Goal: Task Accomplishment & Management: Manage account settings

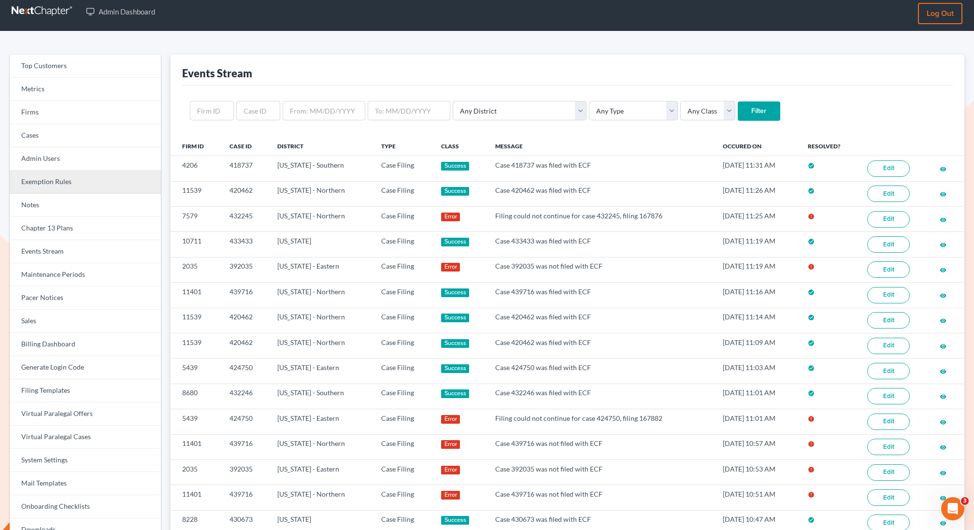
scroll to position [5, 0]
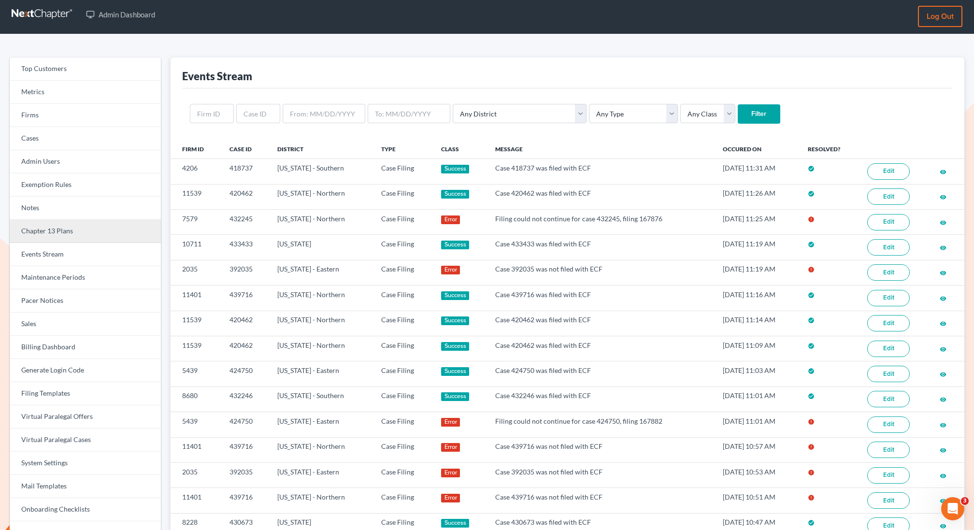
click at [58, 239] on link "Chapter 13 Plans" at bounding box center [85, 231] width 151 height 23
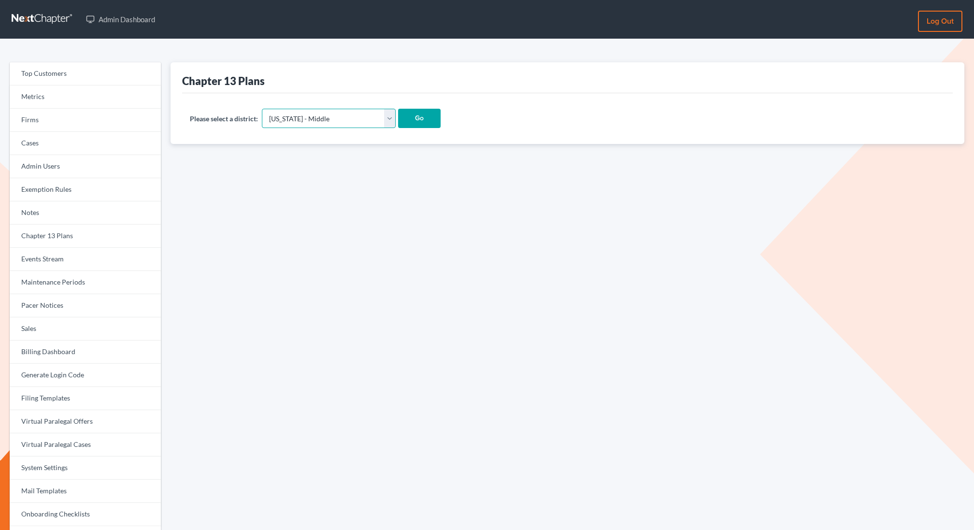
click at [326, 116] on select "[US_STATE] - [GEOGRAPHIC_DATA] [US_STATE] - [GEOGRAPHIC_DATA][US_STATE] - South…" at bounding box center [329, 118] width 134 height 19
select select "15"
click at [262, 109] on select "[US_STATE] - [GEOGRAPHIC_DATA] [US_STATE] - [GEOGRAPHIC_DATA][US_STATE] - South…" at bounding box center [329, 118] width 134 height 19
click at [398, 121] on input "Go" at bounding box center [419, 118] width 43 height 19
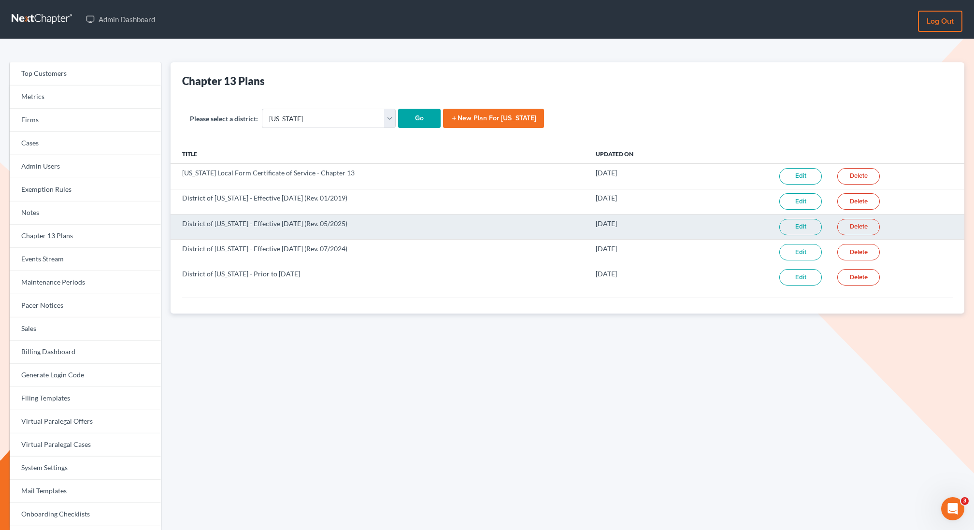
click at [796, 224] on link "Edit" at bounding box center [801, 227] width 43 height 16
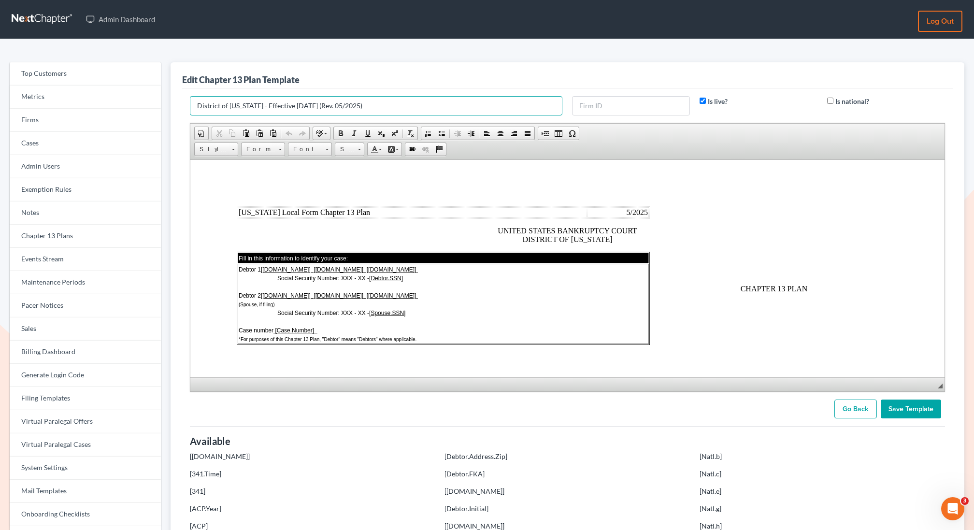
drag, startPoint x: 323, startPoint y: 109, endPoint x: 269, endPoint y: 105, distance: 54.7
click at [269, 105] on input "District of Connecticut - Effective 12/1/17 (Rev. 05/2025)" at bounding box center [376, 105] width 373 height 19
type input "District of [US_STATE] - (Rev. 05/2025)"
click at [912, 407] on input "Save Template" at bounding box center [911, 409] width 60 height 19
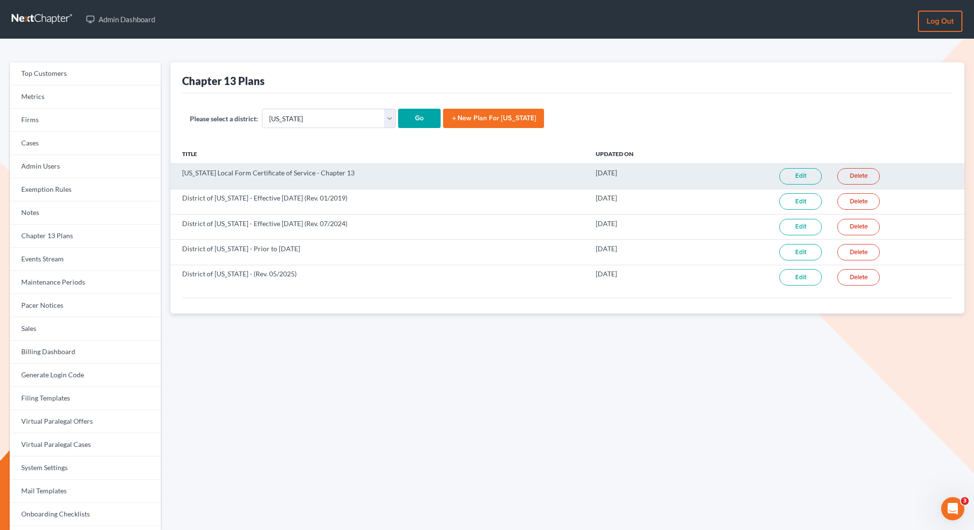
click at [793, 179] on link "Edit" at bounding box center [801, 176] width 43 height 16
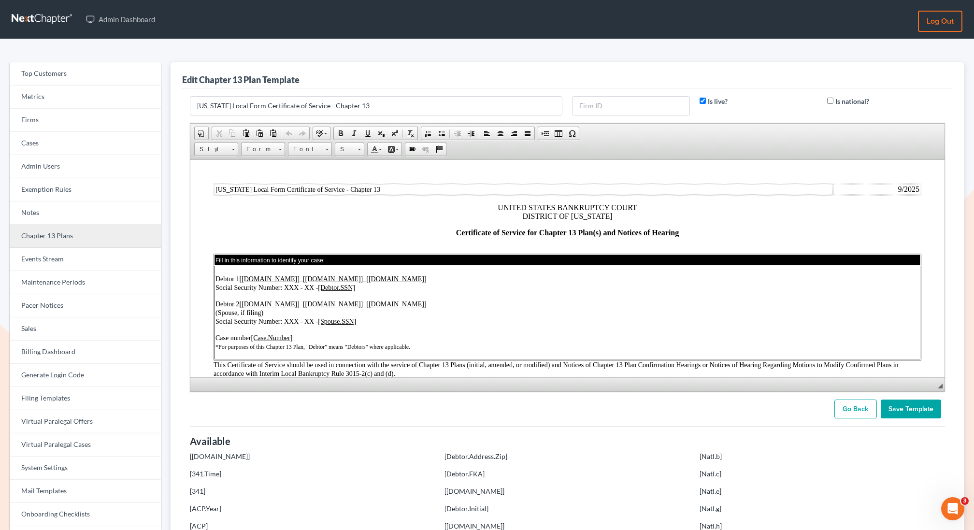
click at [65, 238] on link "Chapter 13 Plans" at bounding box center [85, 236] width 151 height 23
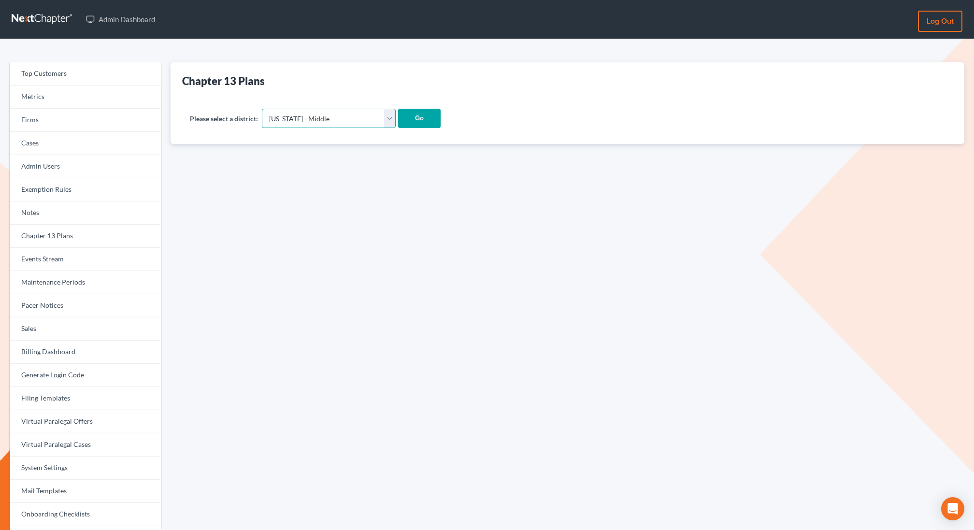
click at [292, 123] on select "[US_STATE] - [GEOGRAPHIC_DATA] [US_STATE] - [GEOGRAPHIC_DATA][US_STATE] - South…" at bounding box center [329, 118] width 134 height 19
select select "15"
click at [262, 109] on select "[US_STATE] - [GEOGRAPHIC_DATA] [US_STATE] - [GEOGRAPHIC_DATA][US_STATE] - South…" at bounding box center [329, 118] width 134 height 19
click at [398, 125] on input "Go" at bounding box center [419, 118] width 43 height 19
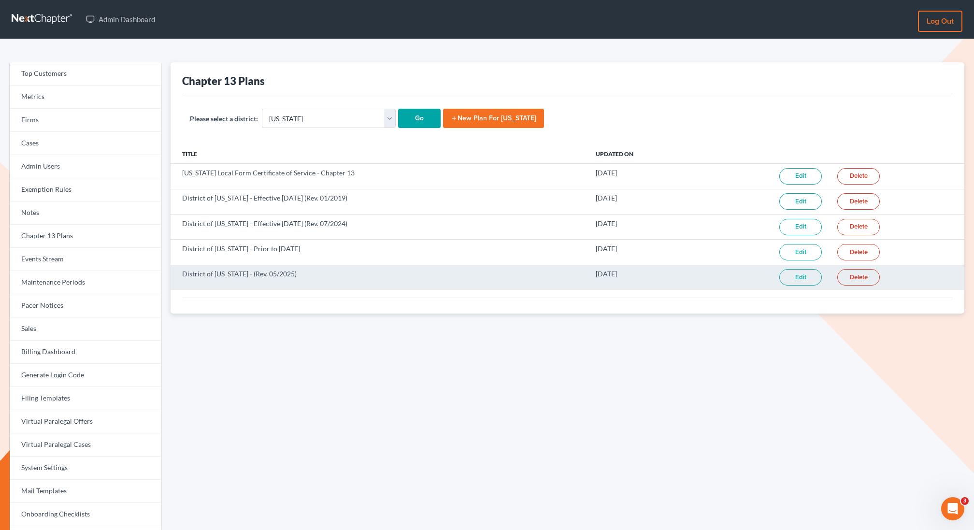
click at [797, 279] on link "Edit" at bounding box center [801, 277] width 43 height 16
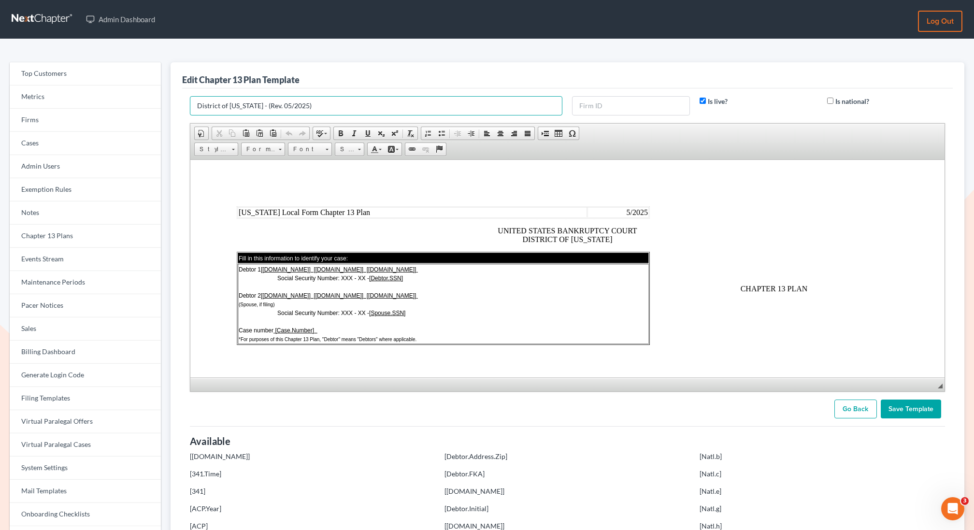
drag, startPoint x: 269, startPoint y: 107, endPoint x: 328, endPoint y: 107, distance: 59.4
click at [328, 107] on input "District of [US_STATE] - (Rev. 05/2025)" at bounding box center [376, 105] width 373 height 19
click at [417, 80] on div "Edit Chapter 13 Plan Template" at bounding box center [567, 75] width 771 height 26
click at [855, 410] on link "Go Back" at bounding box center [856, 409] width 43 height 19
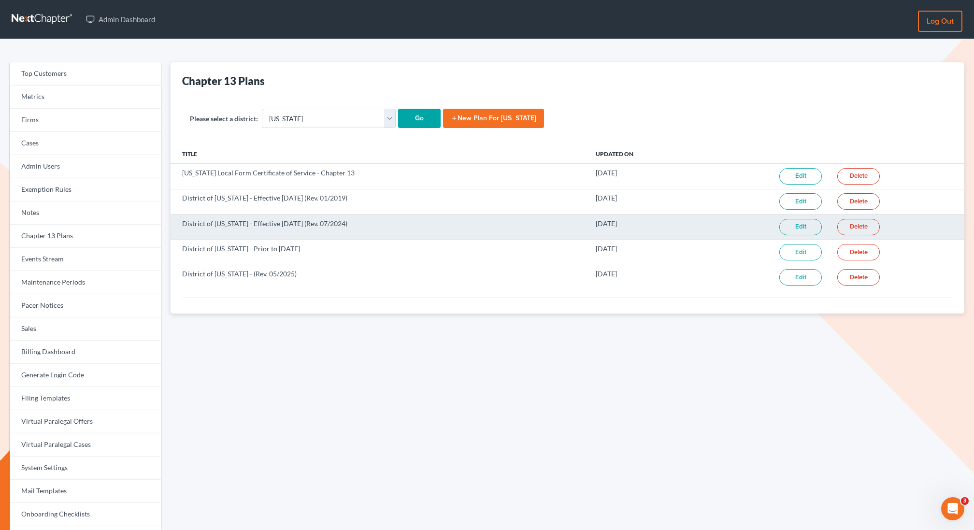
click at [353, 222] on td "District of [US_STATE] - Effective [DATE] (Rev. 07/2024)" at bounding box center [380, 226] width 418 height 25
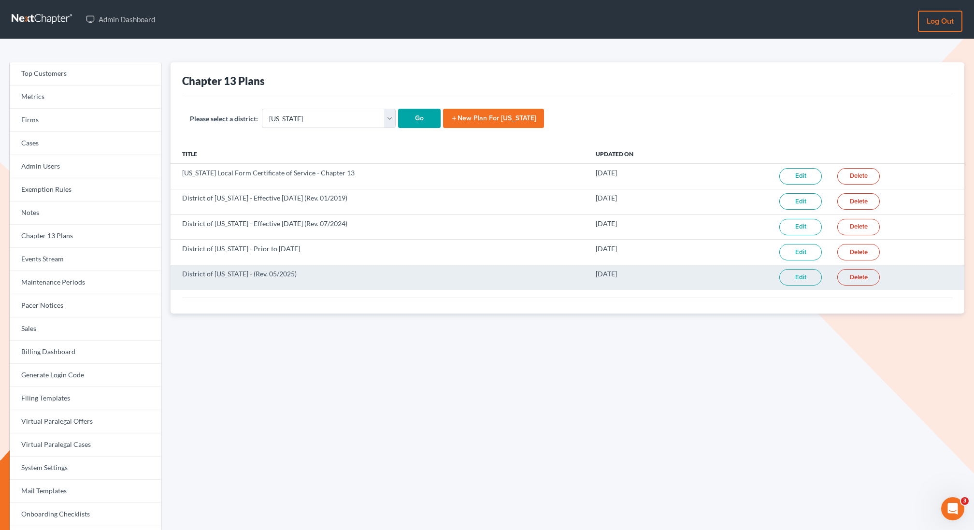
click at [794, 275] on link "Edit" at bounding box center [801, 277] width 43 height 16
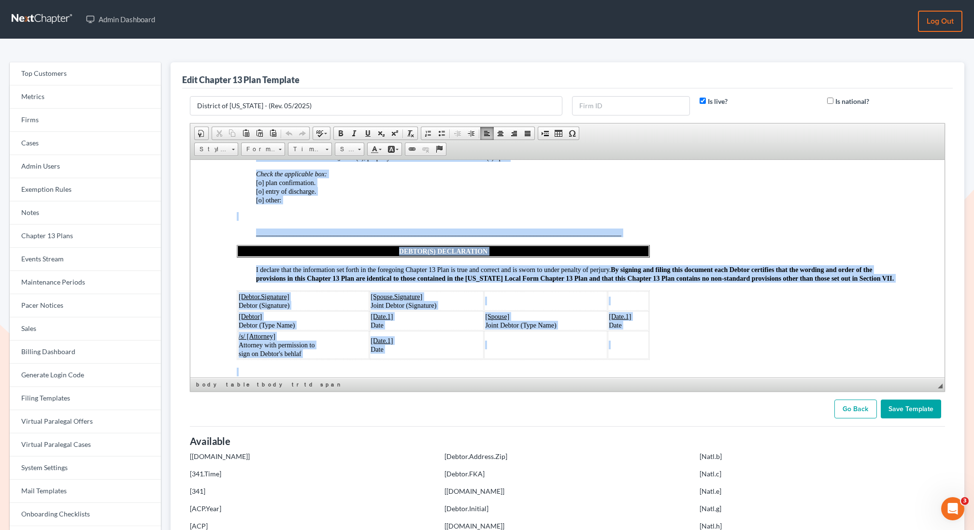
scroll to position [2776, 0]
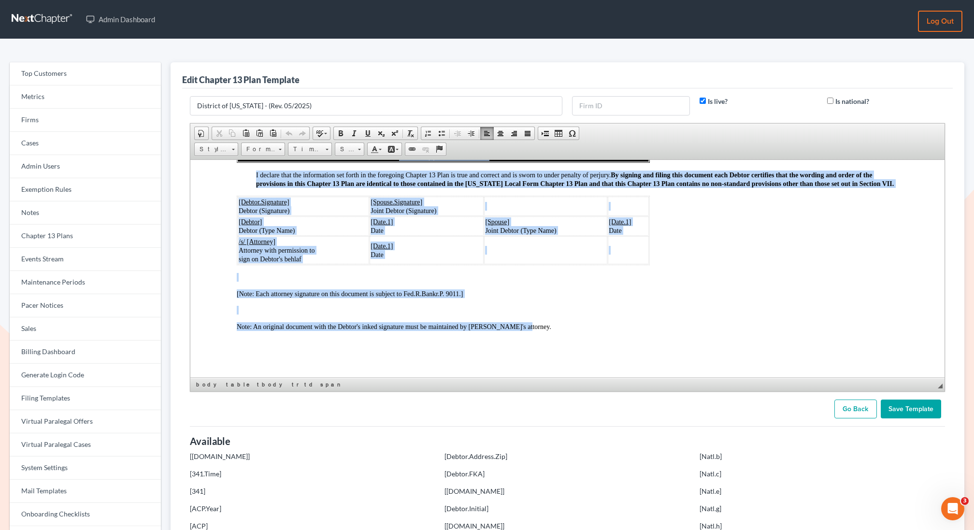
drag, startPoint x: 219, startPoint y: 187, endPoint x: 517, endPoint y: 328, distance: 329.9
copy body "Connecticut Local Form Chapter 13 Plan 5/2025 UNITED STATES BANKRUPTCY COURT DI…"
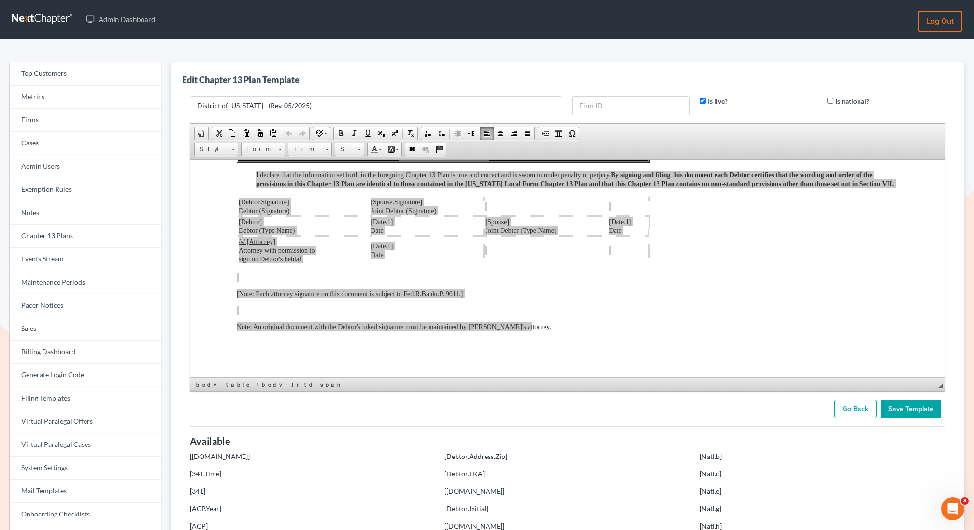
click at [856, 406] on link "Go Back" at bounding box center [856, 409] width 43 height 19
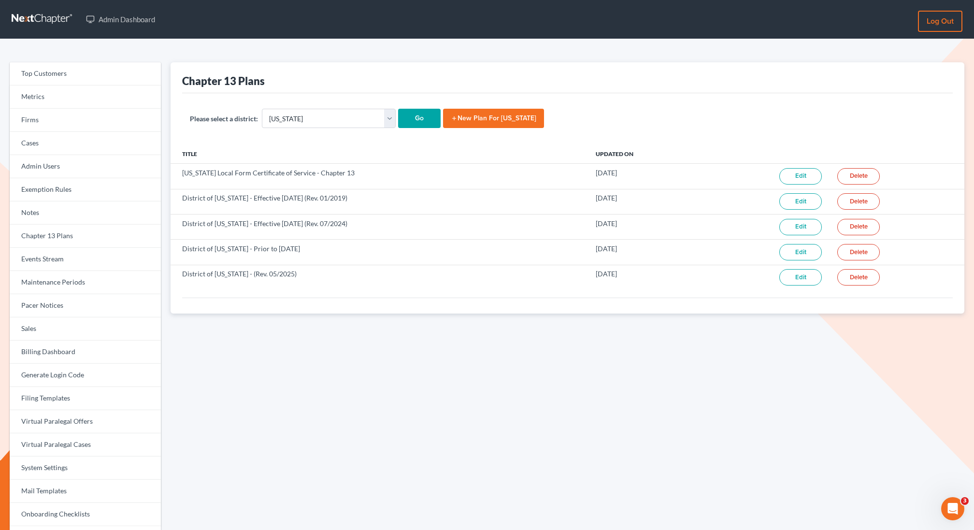
click at [450, 123] on link "add New Plan for Connecticut" at bounding box center [493, 118] width 101 height 19
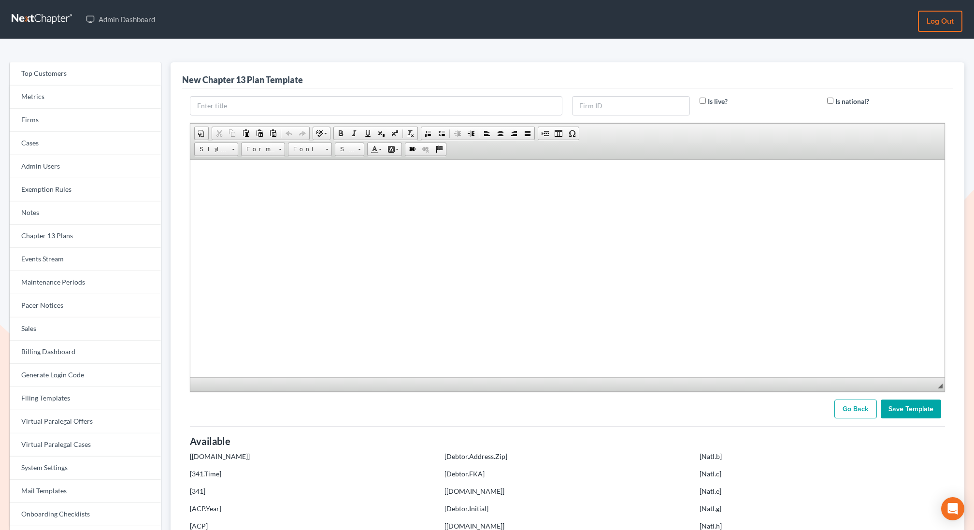
click at [387, 184] on html at bounding box center [567, 171] width 754 height 24
paste body
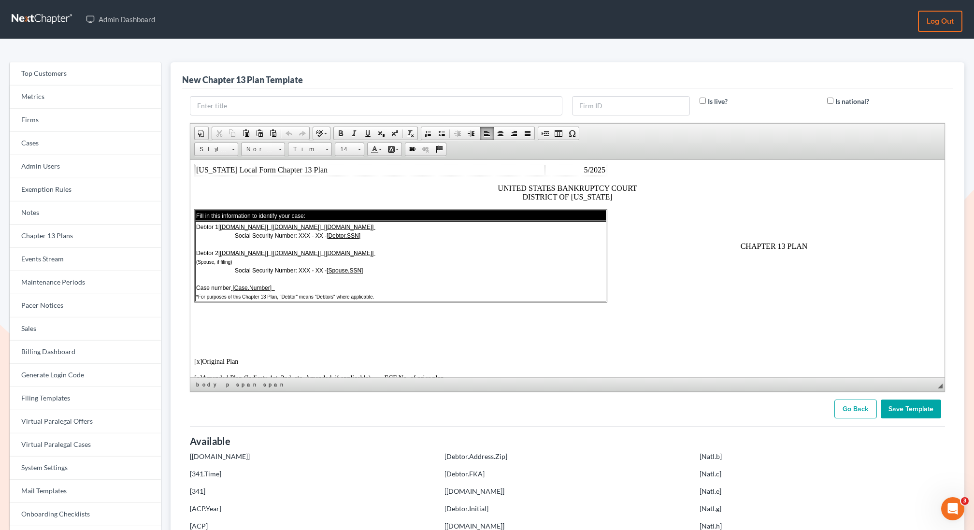
scroll to position [2633, 0]
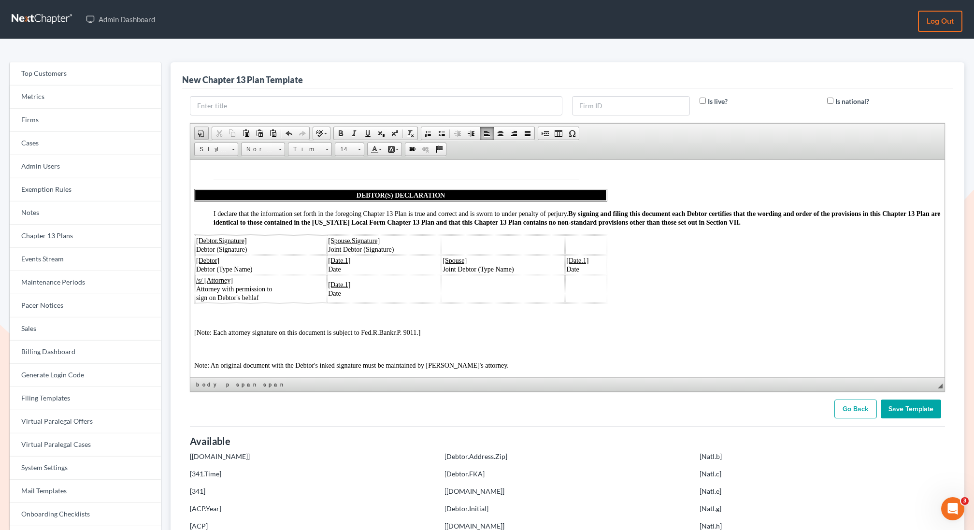
click at [198, 130] on span at bounding box center [202, 134] width 8 height 8
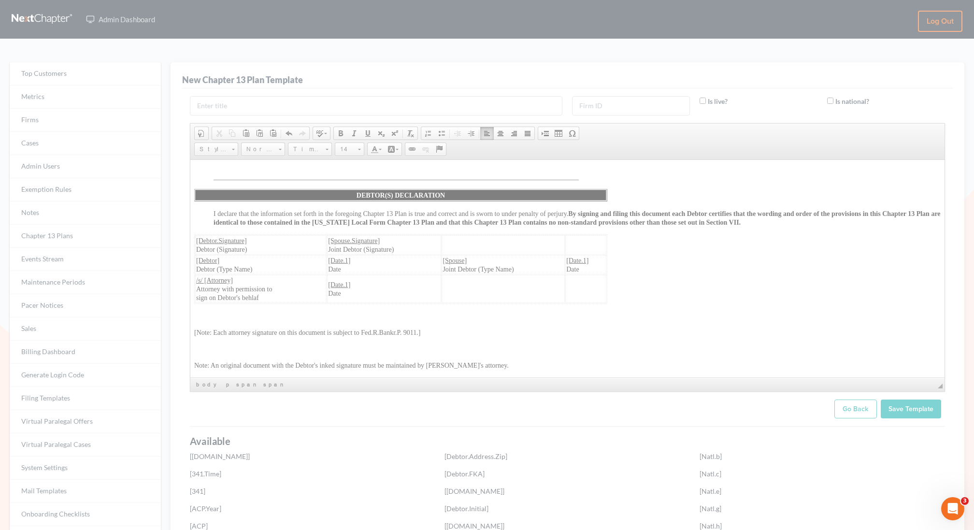
scroll to position [0, 0]
type input "rgb(0, 0, 0)"
type input "rgba(0, 0, 0, 0)"
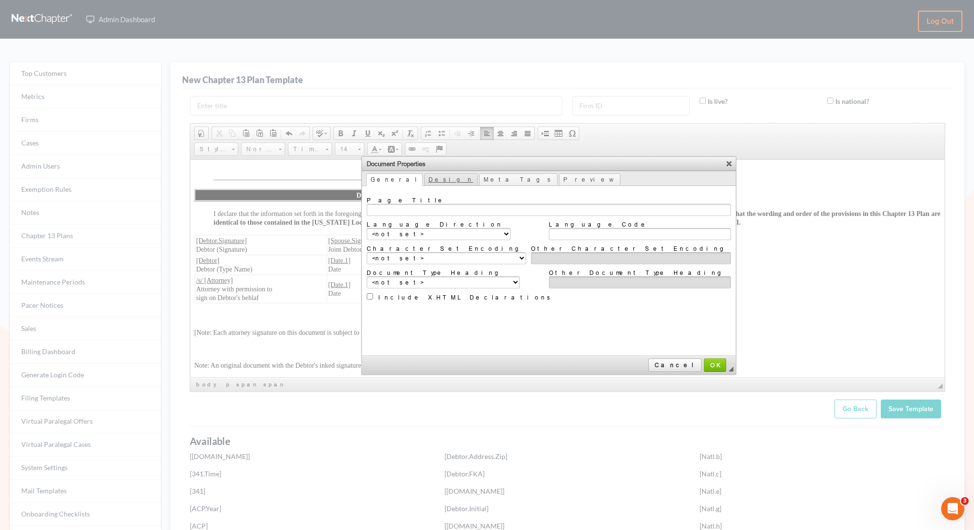
click at [424, 180] on link "Design" at bounding box center [451, 180] width 54 height 13
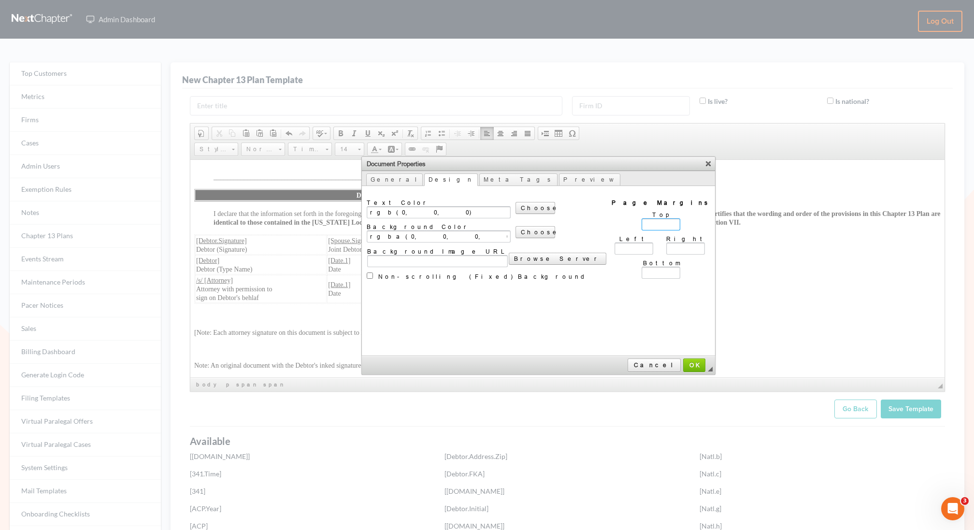
click at [642, 222] on input "Top" at bounding box center [661, 224] width 39 height 12
type input "96px"
click at [615, 238] on div "Left" at bounding box center [634, 244] width 39 height 19
click at [615, 248] on input "Left" at bounding box center [634, 249] width 39 height 12
type input "96px"
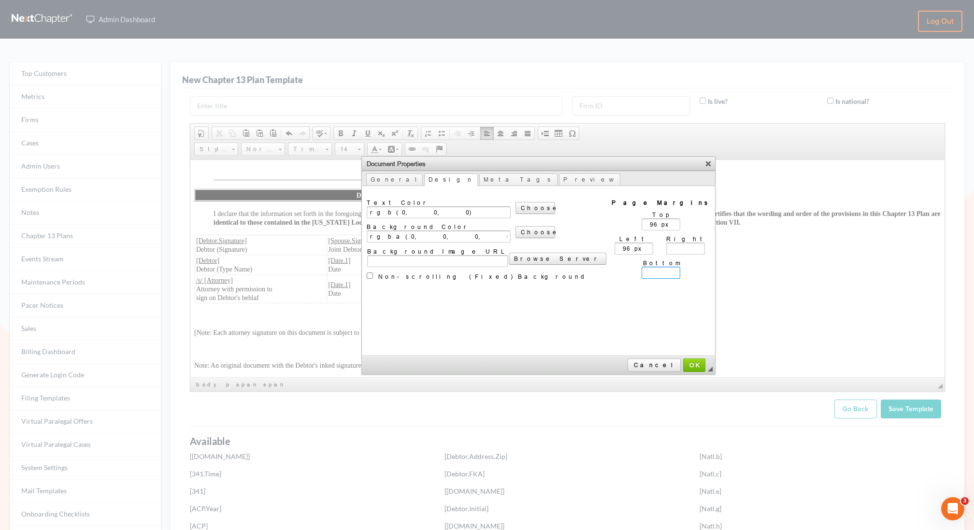
click at [642, 268] on input "Bottom" at bounding box center [661, 273] width 39 height 12
type input "96px"
click at [612, 233] on td "Left 96px Right" at bounding box center [661, 245] width 99 height 24
click at [666, 250] on input "Right" at bounding box center [685, 249] width 39 height 12
type input "96px"
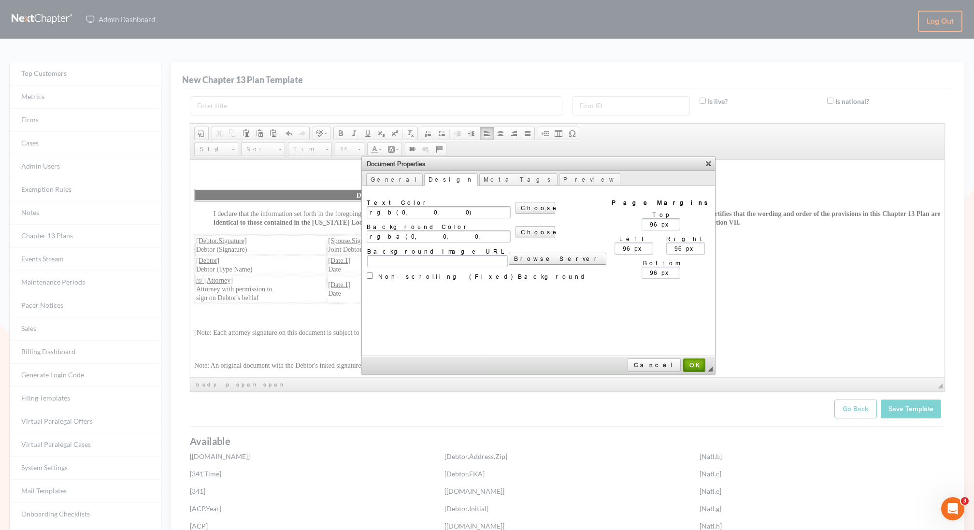
click at [683, 368] on link "OK" at bounding box center [694, 366] width 22 height 14
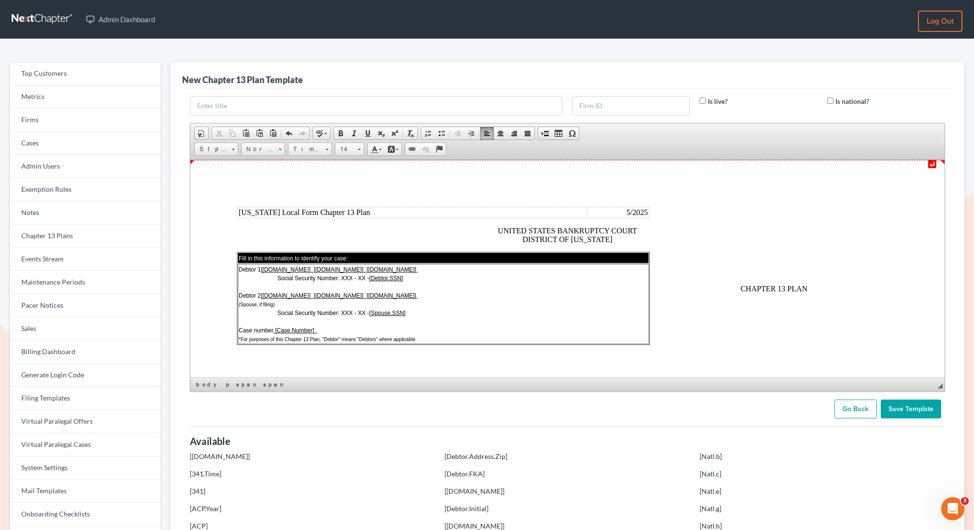
click at [631, 213] on font "5/2025" at bounding box center [636, 212] width 21 height 8
click at [292, 102] on input "text" at bounding box center [376, 105] width 373 height 19
paste input "Connecticut Local Form Chapter 13 Plan 5/2025 UNITED STATES BANKRUPTCY COURT DI…"
type input "Connecticut Local Form Chapter 13 Plan 5/2025 UNITED STATES BANKRUPTCY COURT DI…"
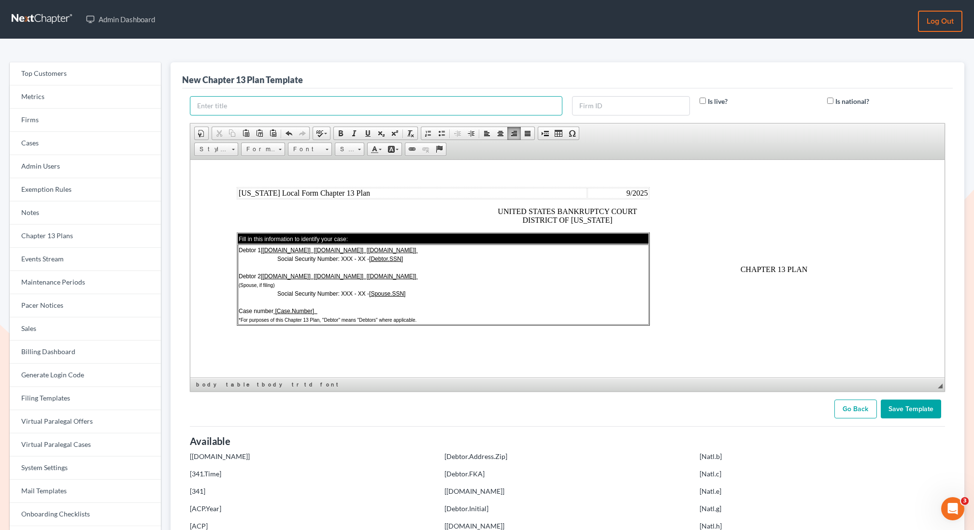
scroll to position [26, 0]
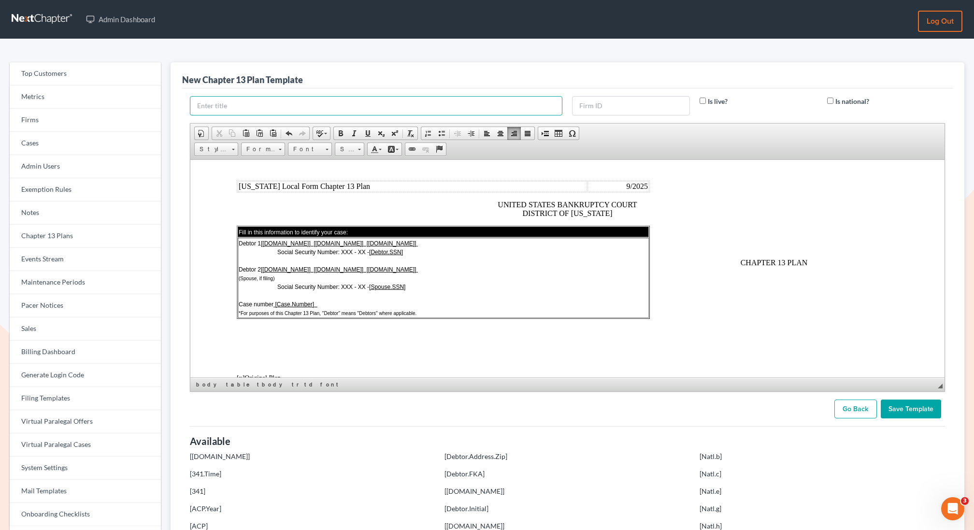
click at [288, 104] on input "text" at bounding box center [376, 105] width 373 height 19
paste input "District of Connecticut - Effective 12/1/17 (Rev. 07/2024)"
click at [405, 78] on div "New Chapter 13 Plan Template" at bounding box center [567, 75] width 771 height 26
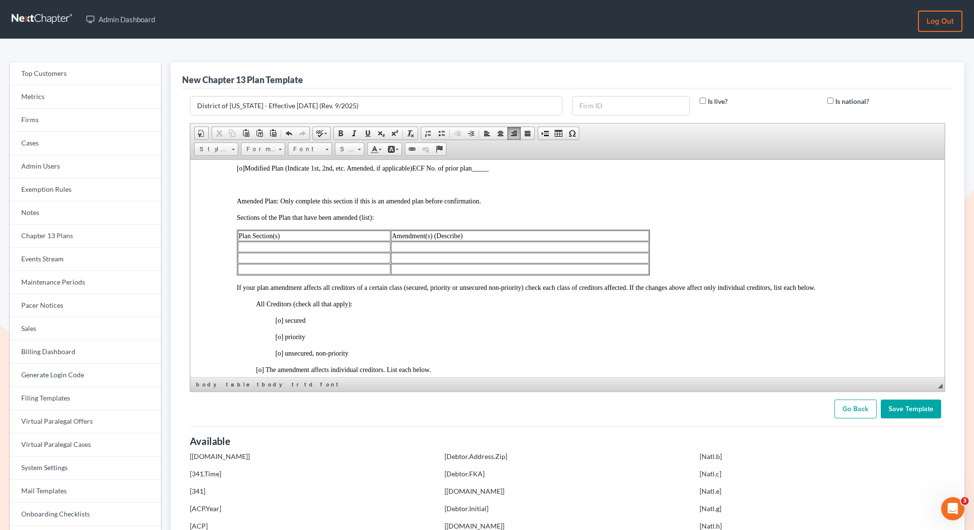
scroll to position [0, 0]
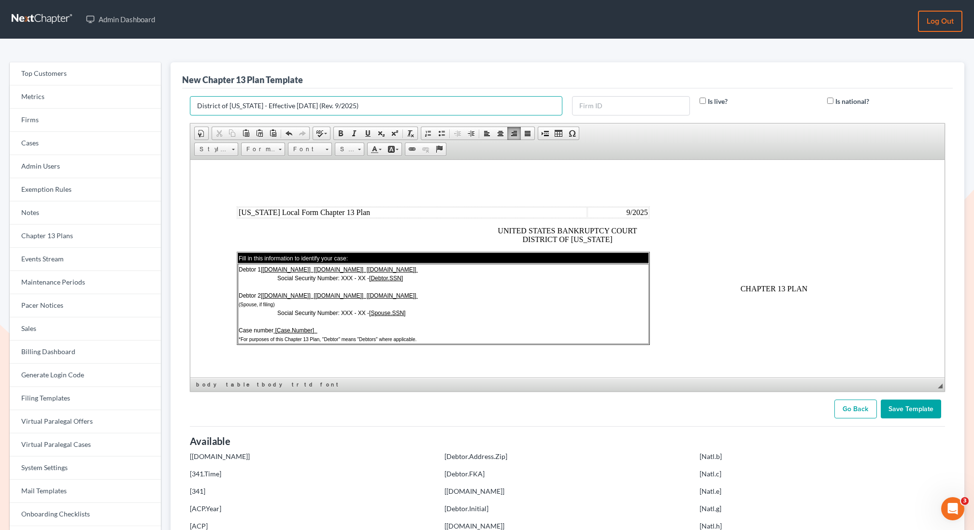
click at [411, 106] on input "District of Connecticut - Effective 12/1/17 (Rev. 9/2025)" at bounding box center [376, 105] width 373 height 19
drag, startPoint x: 322, startPoint y: 107, endPoint x: 270, endPoint y: 104, distance: 51.8
click at [270, 104] on input "District of Connecticut - Effective 12/1/17 (Rev. 9/2025)" at bounding box center [376, 105] width 373 height 19
click at [274, 107] on input "District of Connecticut - (Rev. 9/2025)" at bounding box center [376, 105] width 373 height 19
click at [322, 110] on input "District of Connecticut - Rev. 9/2025)" at bounding box center [376, 105] width 373 height 19
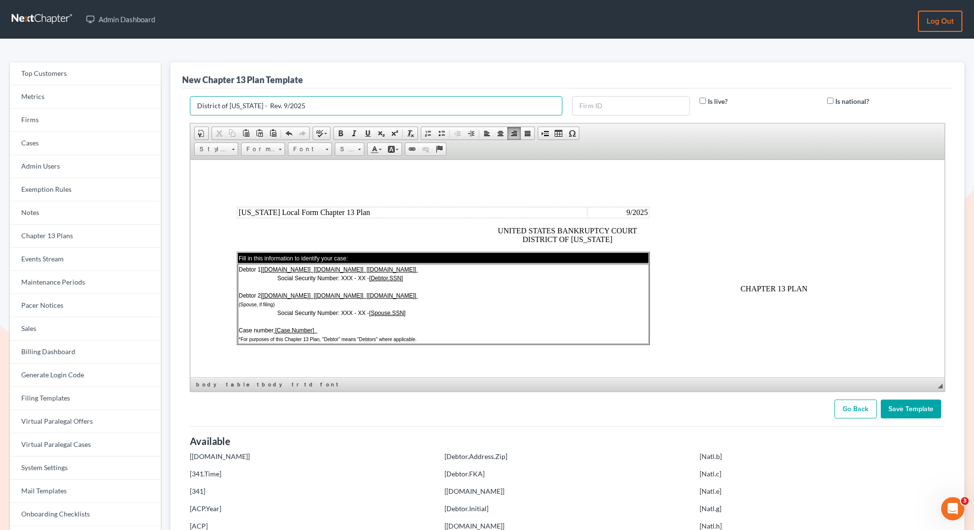
type input "District of Connecticut - Rev. 9/2025"
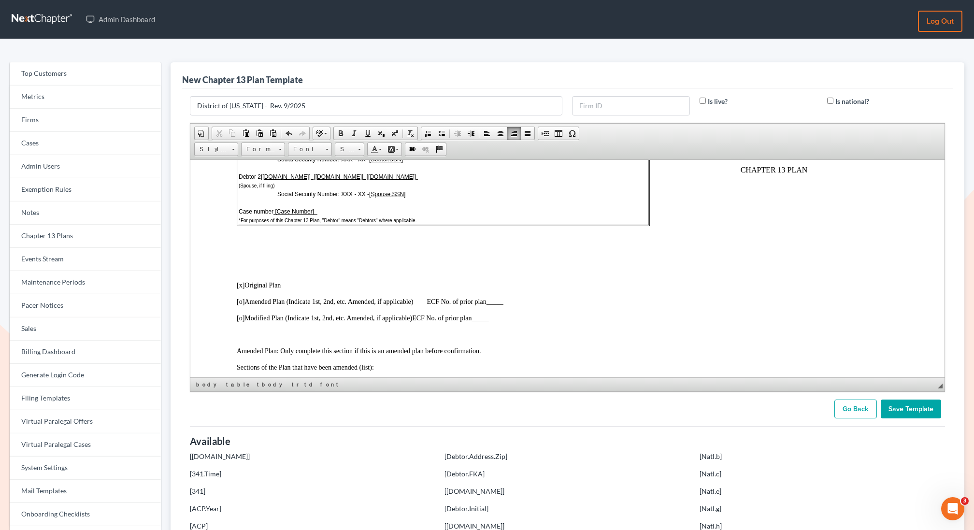
click at [915, 406] on input "Save Template" at bounding box center [911, 409] width 60 height 19
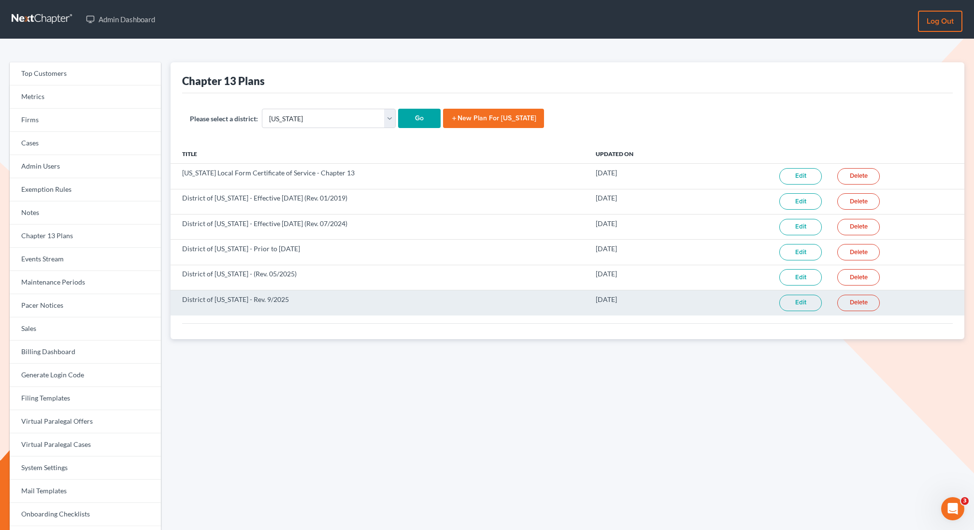
click at [804, 301] on link "Edit" at bounding box center [801, 303] width 43 height 16
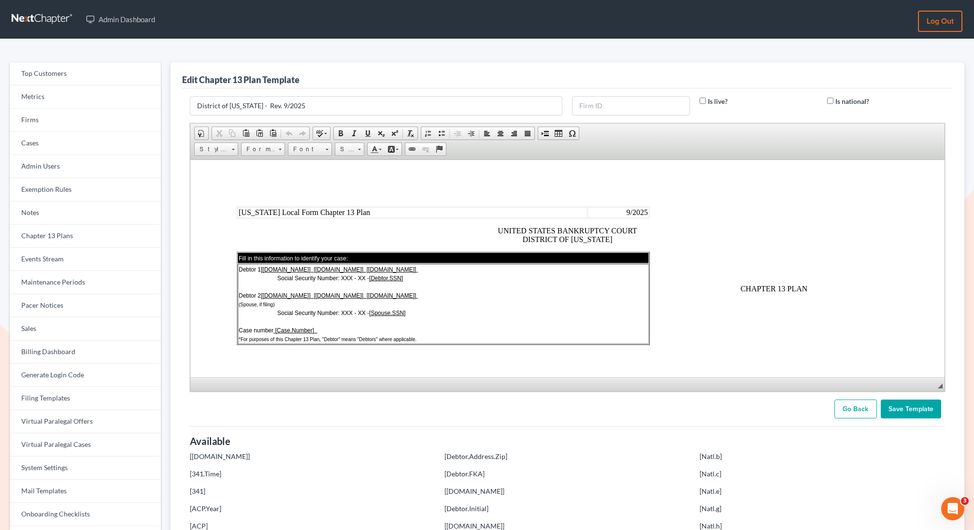
click at [704, 101] on input "Is live?" at bounding box center [703, 101] width 6 height 6
checkbox input "true"
click at [902, 409] on input "Save Template" at bounding box center [911, 409] width 60 height 19
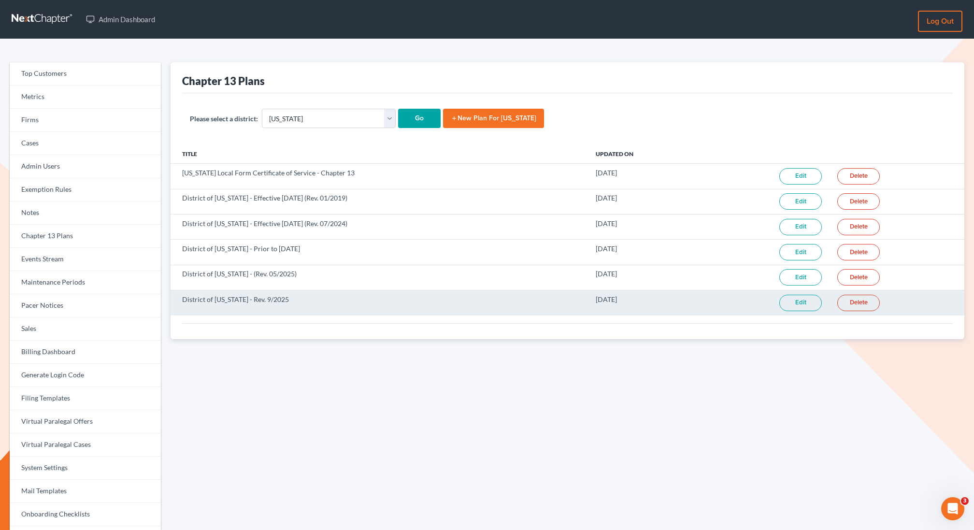
click at [805, 302] on link "Edit" at bounding box center [801, 303] width 43 height 16
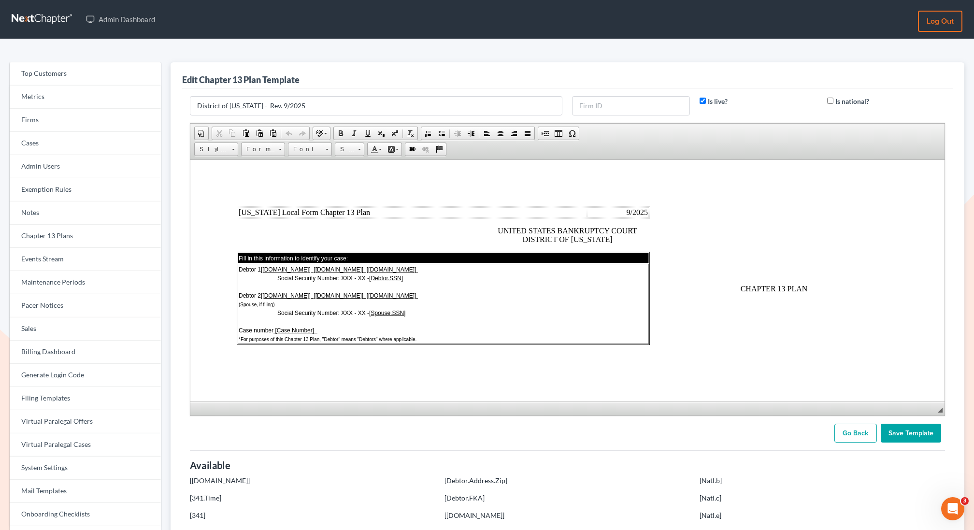
drag, startPoint x: 940, startPoint y: 384, endPoint x: 929, endPoint y: 530, distance: 146.8
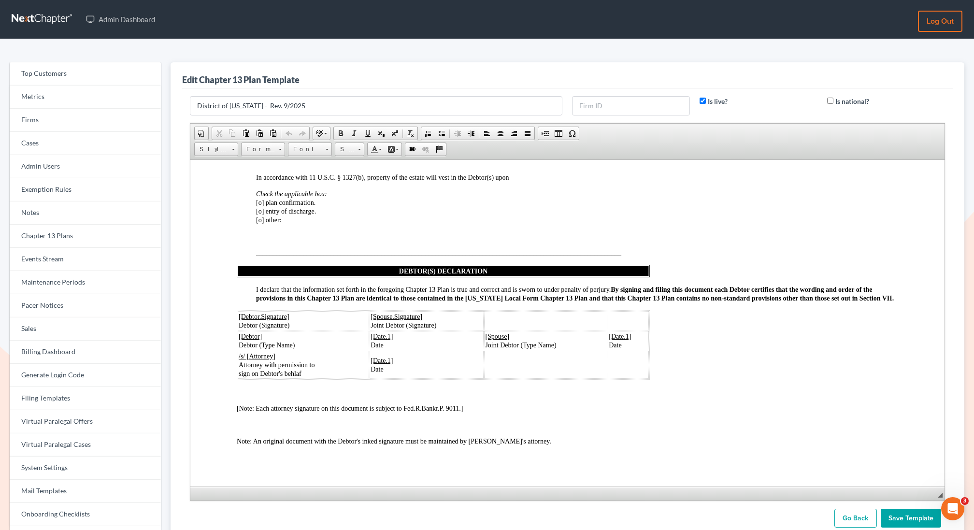
scroll to position [2666, 0]
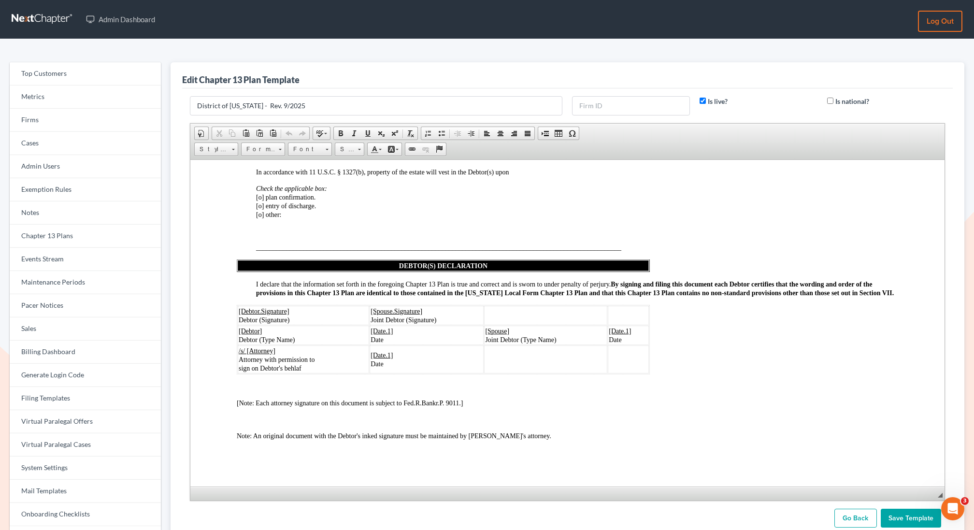
click at [911, 520] on input "Save Template" at bounding box center [911, 518] width 60 height 19
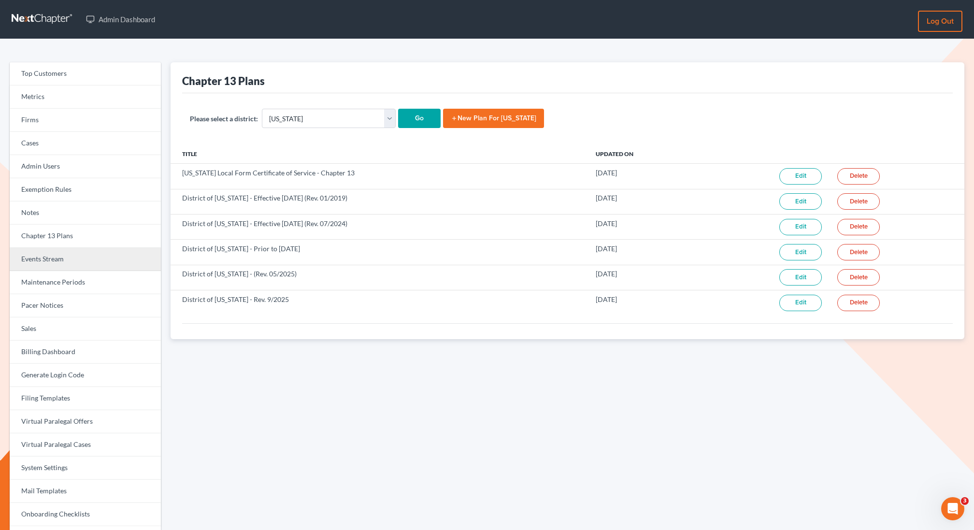
click at [39, 265] on link "Events Stream" at bounding box center [85, 259] width 151 height 23
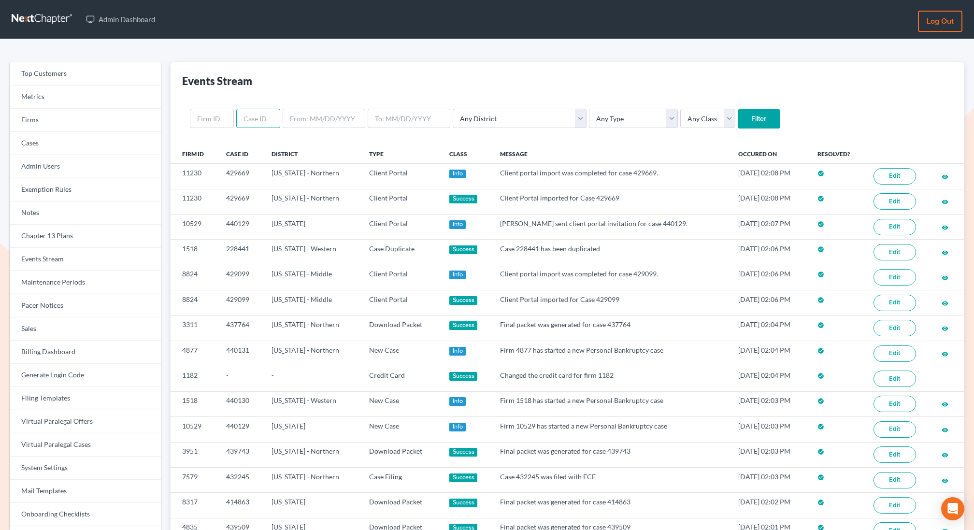
click at [256, 122] on input "text" at bounding box center [258, 118] width 44 height 19
type input "437722"
click at [738, 109] on input "Filter" at bounding box center [759, 118] width 43 height 19
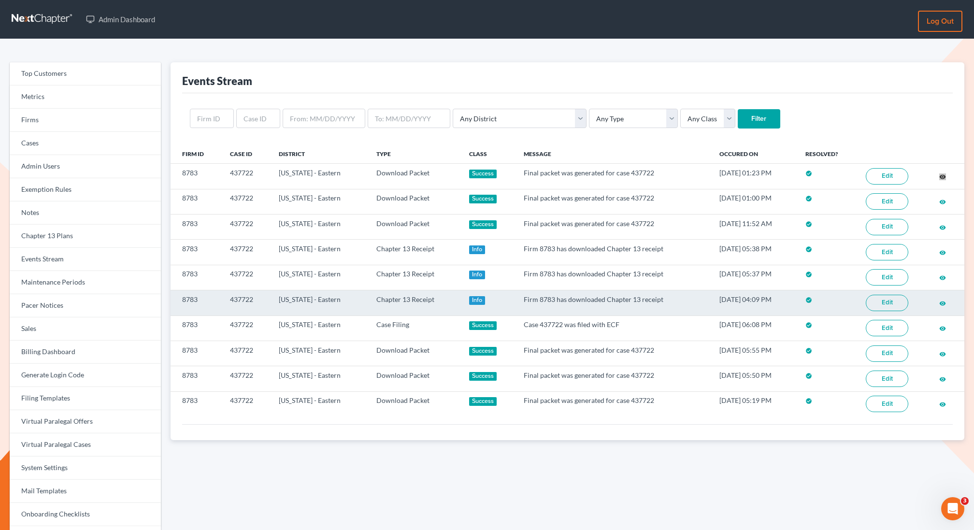
drag, startPoint x: 943, startPoint y: 177, endPoint x: 540, endPoint y: 287, distance: 417.4
click at [0, 0] on div "Admin Dashboard Log out Top Customers Metrics Firms Cases Admin Users Exemption…" at bounding box center [487, 299] width 974 height 598
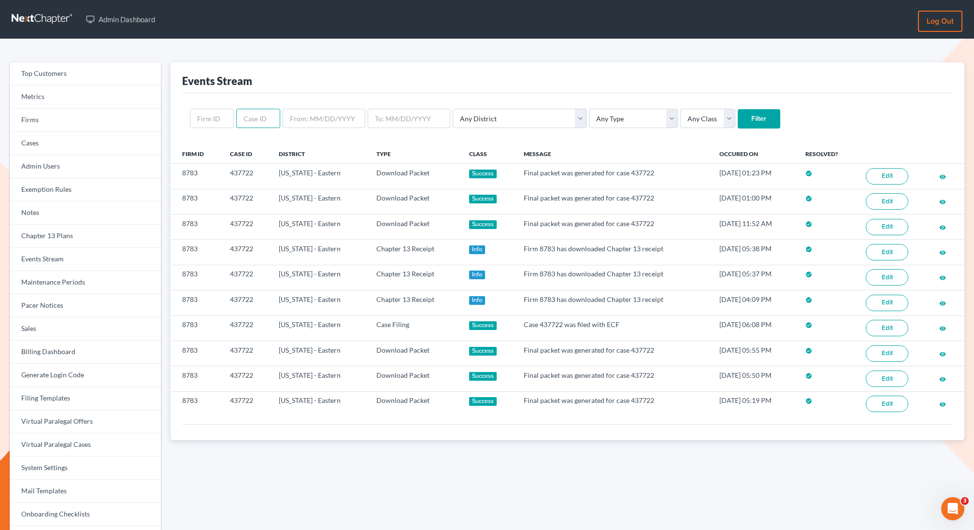
click at [257, 119] on input "text" at bounding box center [258, 118] width 44 height 19
type input "435374"
click at [738, 118] on input "Filter" at bounding box center [759, 118] width 43 height 19
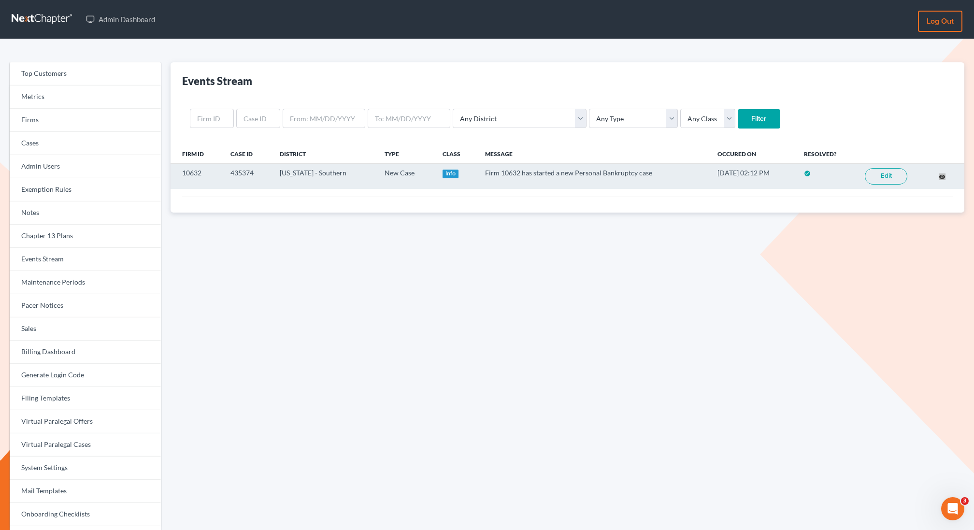
click at [0, 0] on div "Admin Dashboard Log out Top Customers Metrics Firms Cases Admin Users Exemption…" at bounding box center [487, 299] width 974 height 598
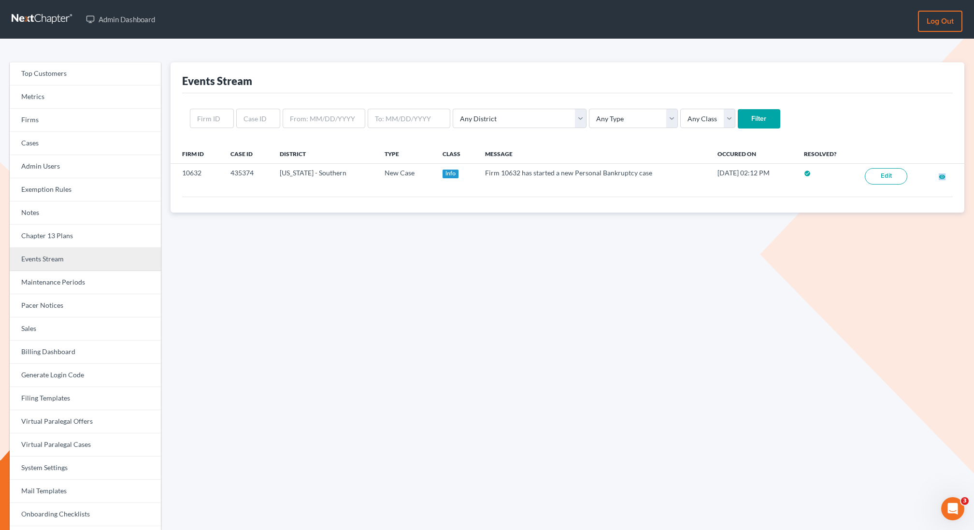
click at [40, 259] on link "Events Stream" at bounding box center [85, 259] width 151 height 23
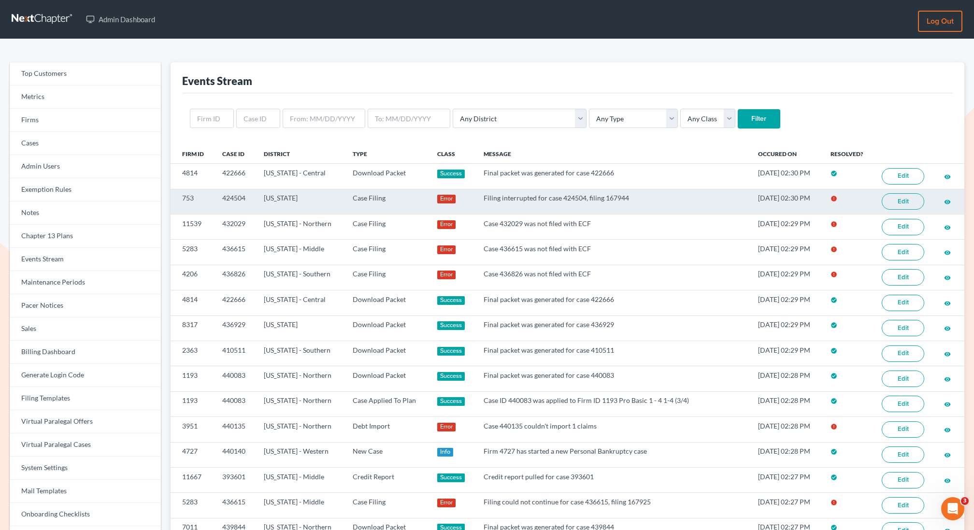
click at [903, 201] on link "Edit" at bounding box center [903, 201] width 43 height 16
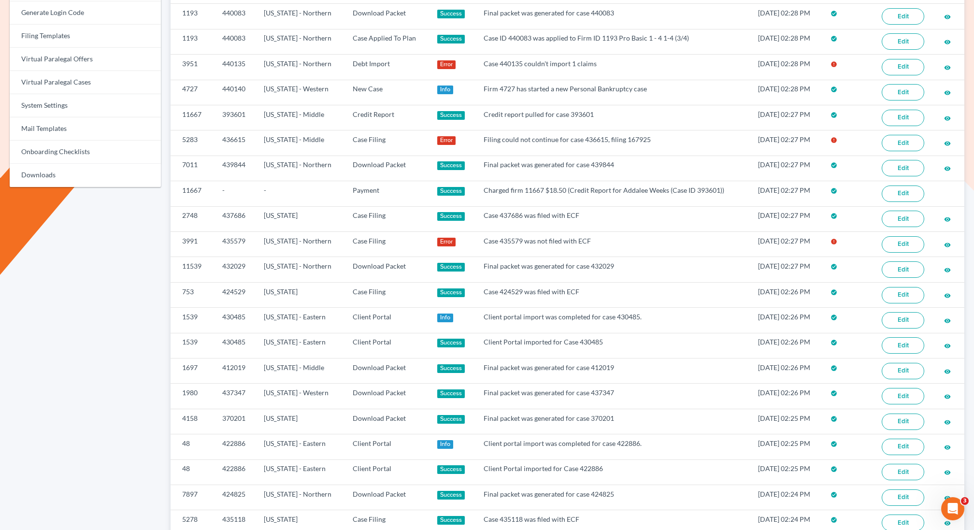
scroll to position [451, 0]
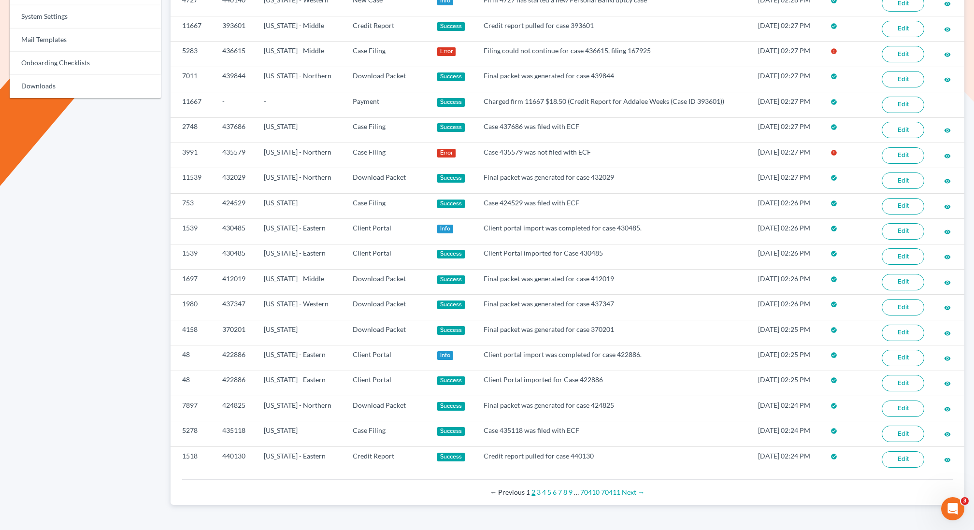
click at [535, 488] on link "2" at bounding box center [534, 492] width 4 height 8
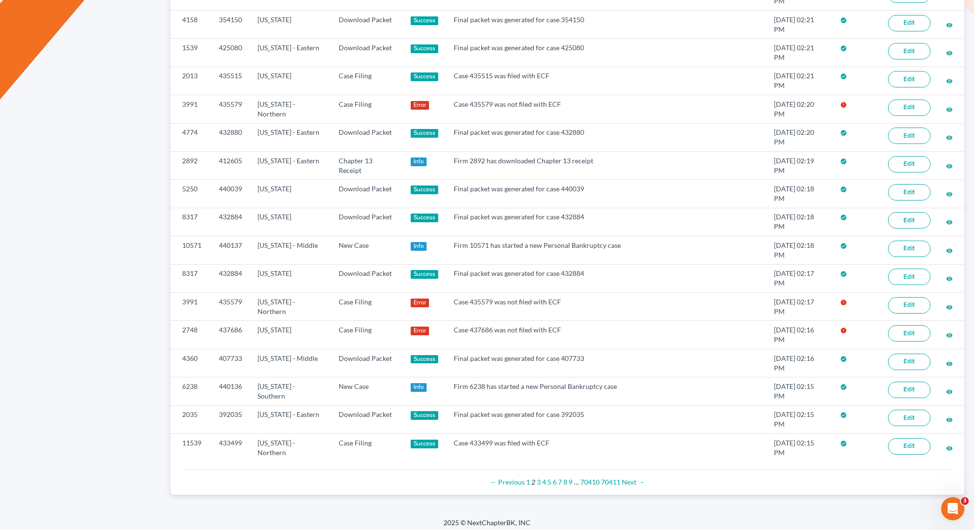
scroll to position [557, 0]
click at [539, 478] on link "3" at bounding box center [539, 482] width 4 height 8
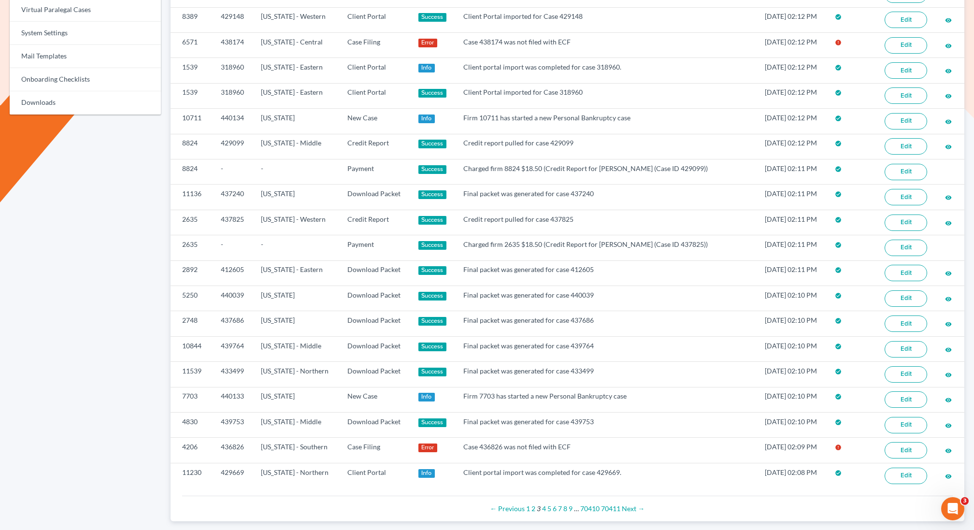
scroll to position [451, 0]
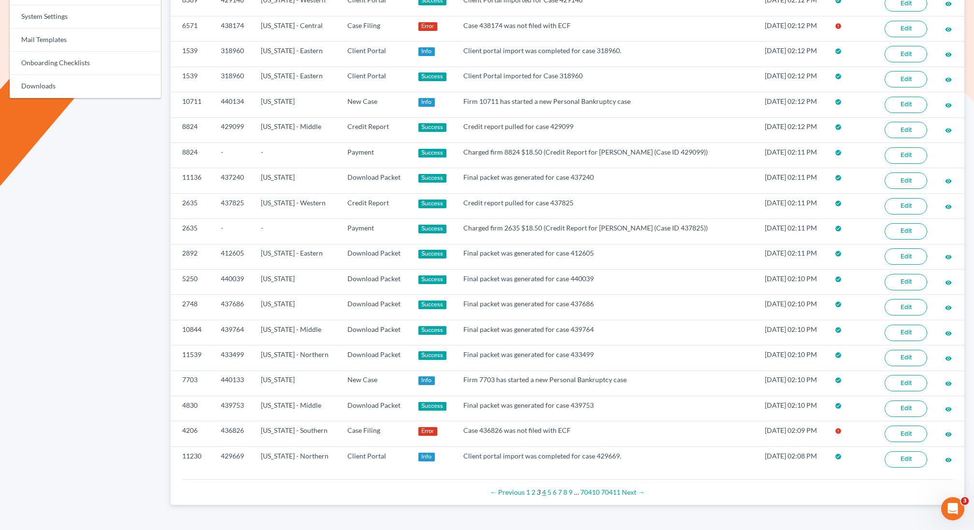
click at [546, 488] on link "4" at bounding box center [544, 492] width 4 height 8
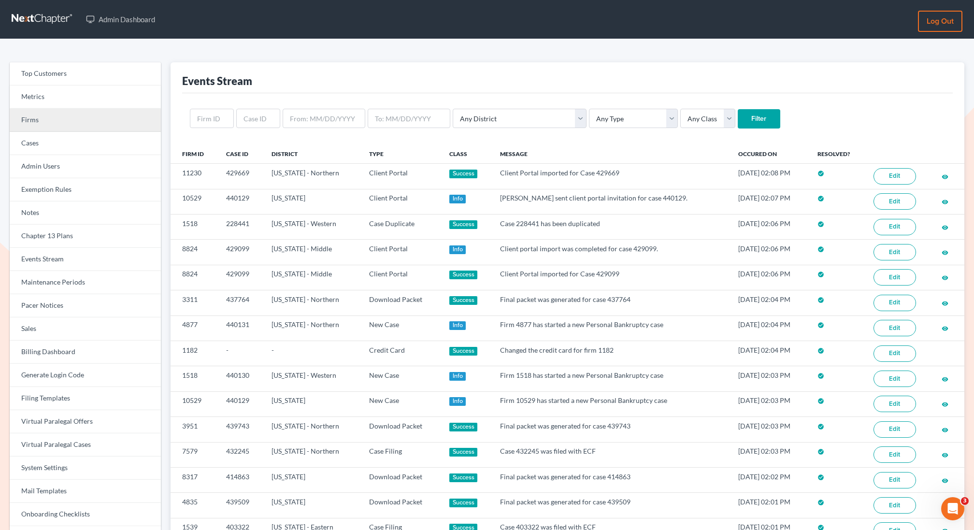
click at [47, 120] on link "Firms" at bounding box center [85, 120] width 151 height 23
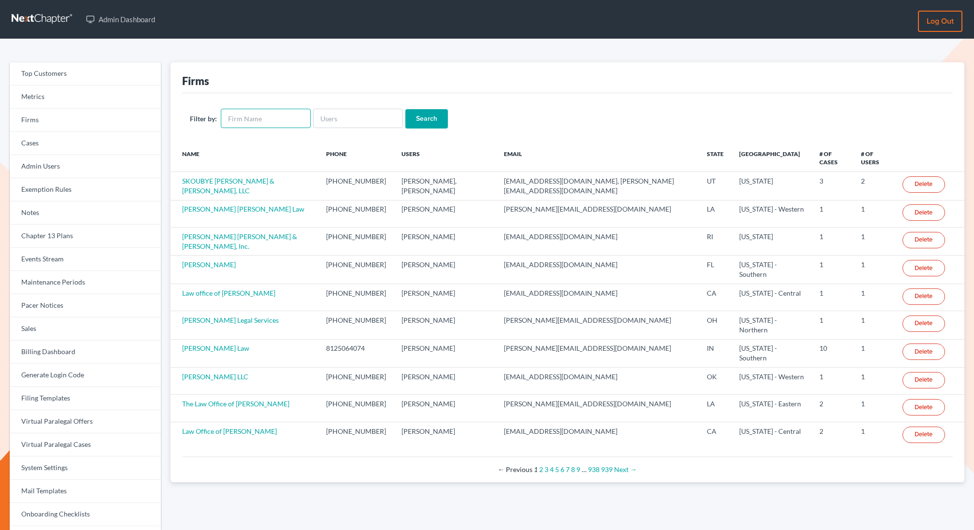
click at [253, 120] on input "text" at bounding box center [266, 118] width 90 height 19
paste input "Law Office of Esther Bryan-Johnson"
type input "Law Office of Esther Bryan-Johnson"
click at [405, 109] on input "Search" at bounding box center [426, 118] width 43 height 19
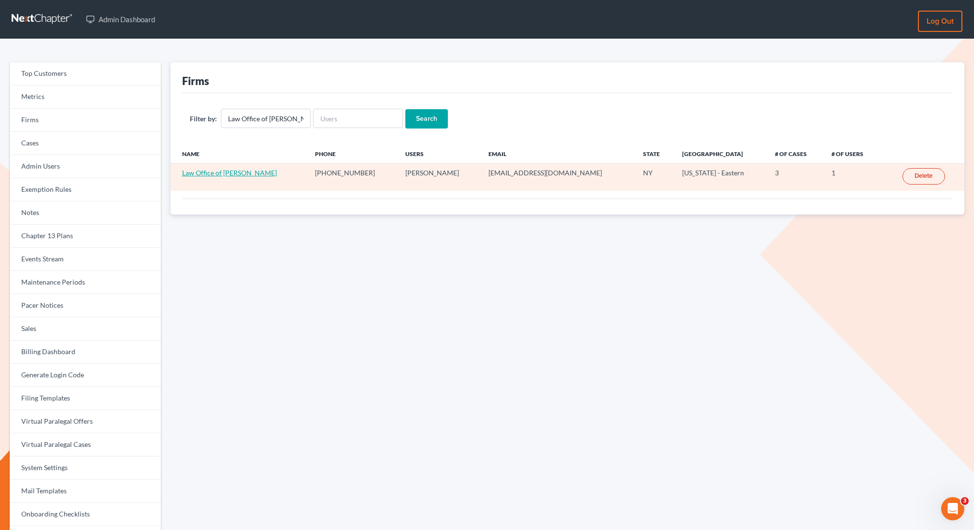
click at [266, 173] on link "Law Office of Esther Bryan-Johnson" at bounding box center [229, 173] width 95 height 8
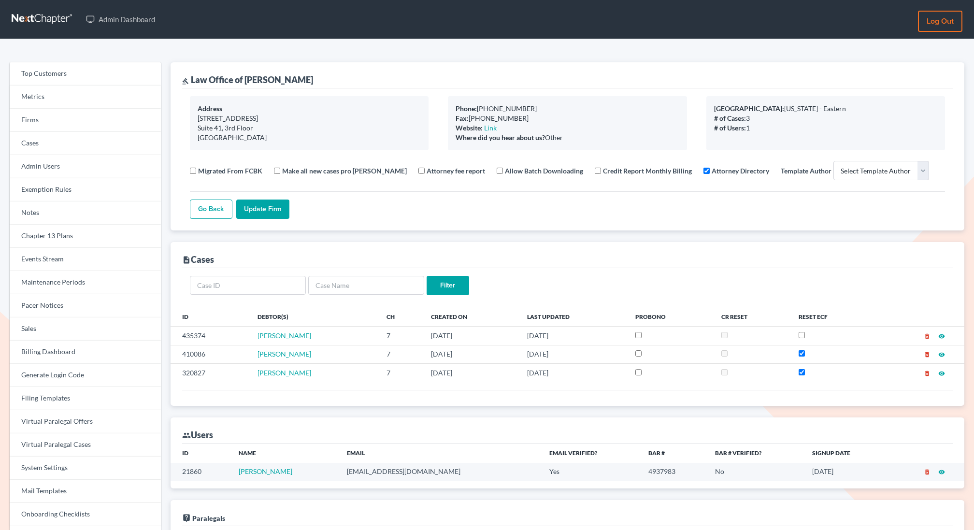
select select
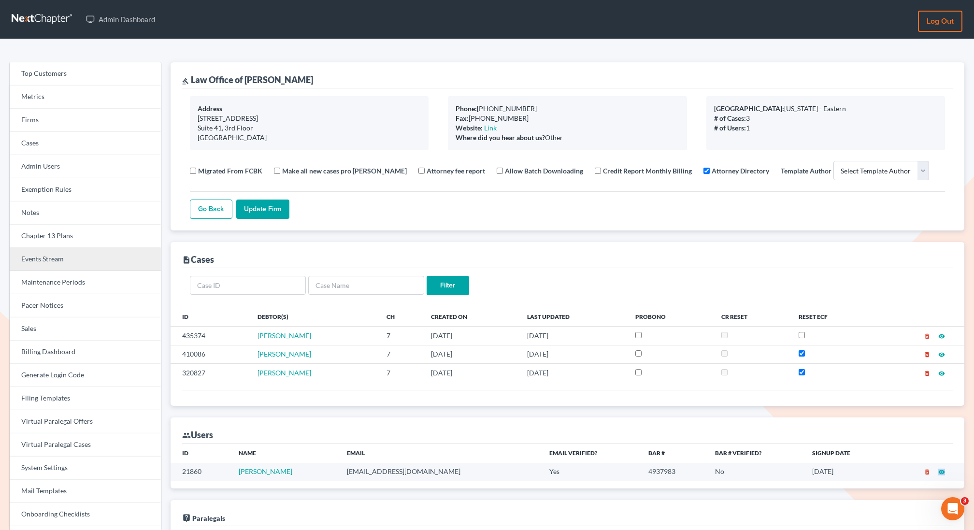
click at [68, 258] on link "Events Stream" at bounding box center [85, 259] width 151 height 23
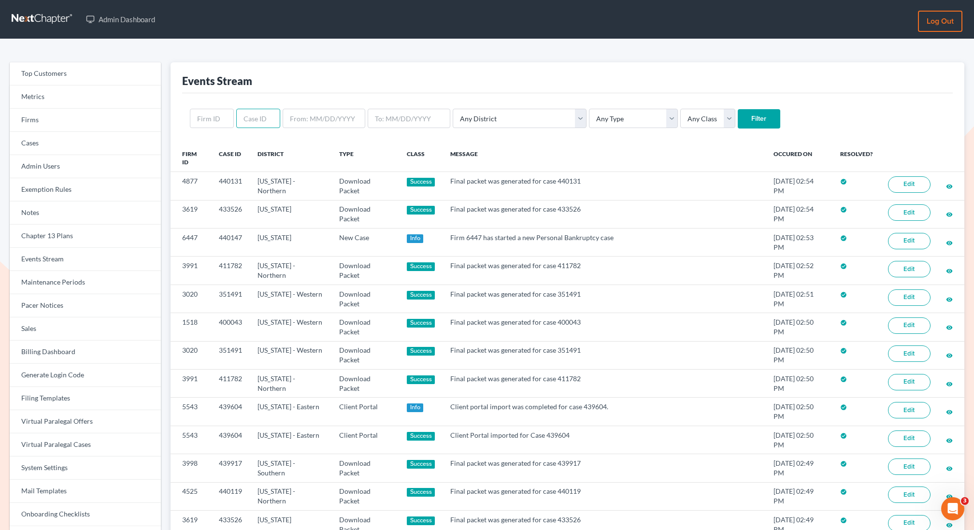
click at [252, 123] on input "text" at bounding box center [258, 118] width 44 height 19
type input "425978"
click at [738, 122] on input "Filter" at bounding box center [759, 118] width 43 height 19
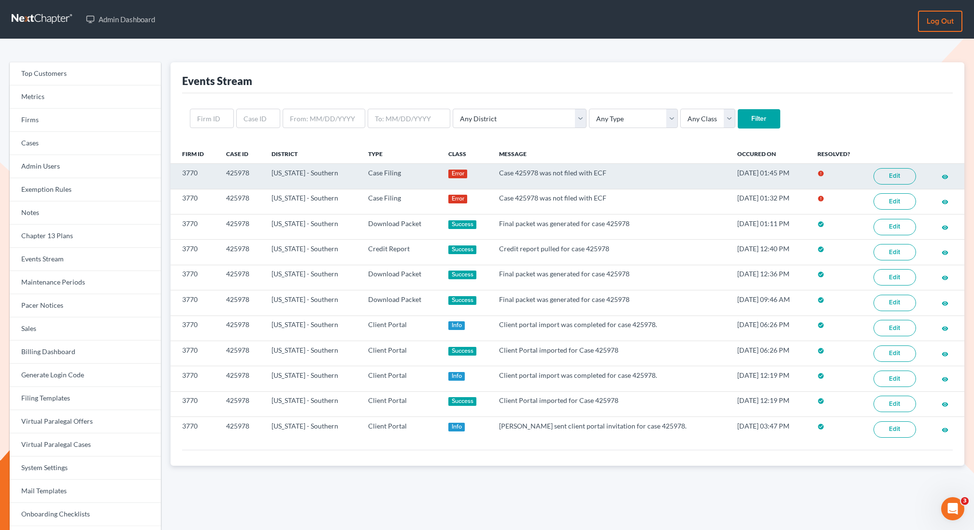
click at [883, 172] on link "Edit" at bounding box center [895, 176] width 43 height 16
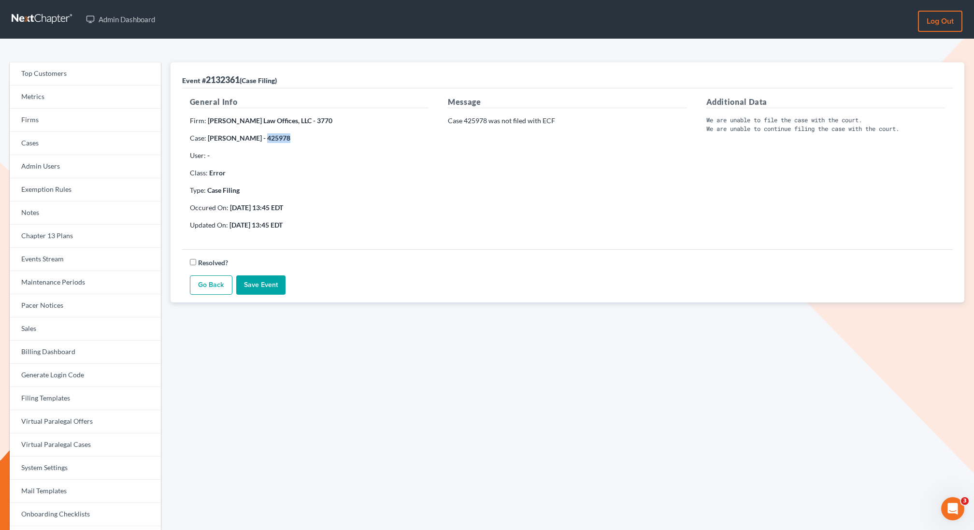
copy strong "425978"
drag, startPoint x: 277, startPoint y: 138, endPoint x: 256, endPoint y: 139, distance: 20.8
click at [256, 139] on strong "Melanie Perry - 425978" at bounding box center [249, 138] width 83 height 8
copy strong "Fesenmyer Law Offices, LLC"
drag, startPoint x: 289, startPoint y: 119, endPoint x: 208, endPoint y: 121, distance: 81.2
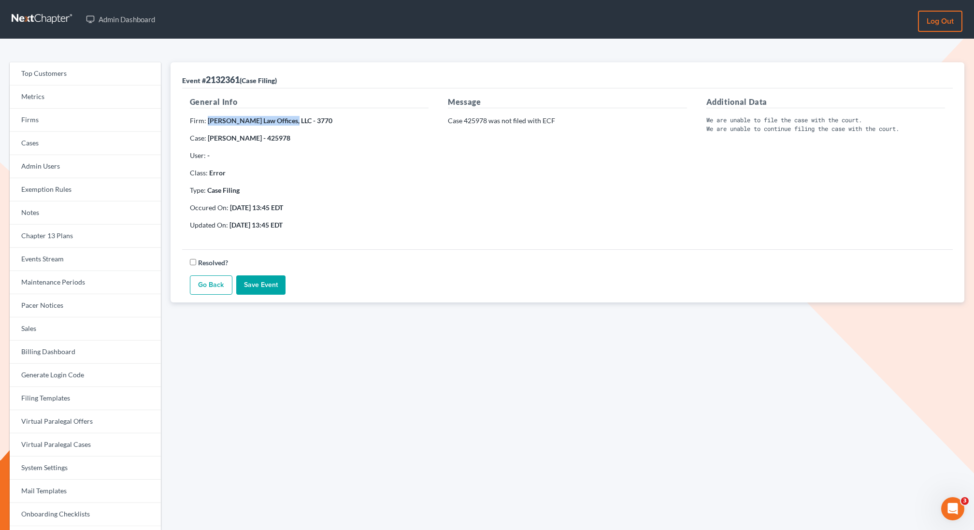
click at [208, 121] on strong "Fesenmyer Law Offices, LLC - 3770" at bounding box center [270, 120] width 125 height 8
click at [53, 118] on link "Firms" at bounding box center [85, 120] width 151 height 23
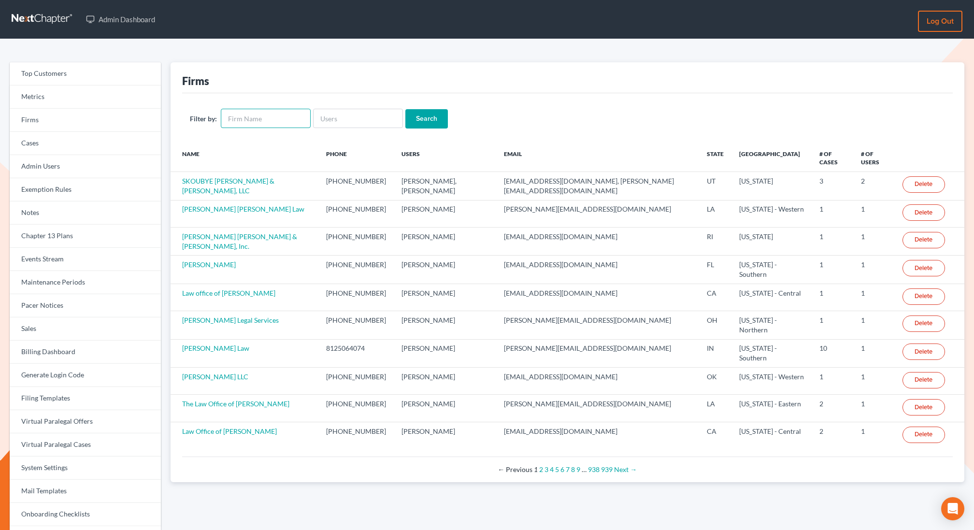
click at [264, 124] on input "text" at bounding box center [266, 118] width 90 height 19
paste input "[PERSON_NAME] Law Offices, LLC"
type input "[PERSON_NAME] Law Offices, LLC"
click at [405, 109] on input "Search" at bounding box center [426, 118] width 43 height 19
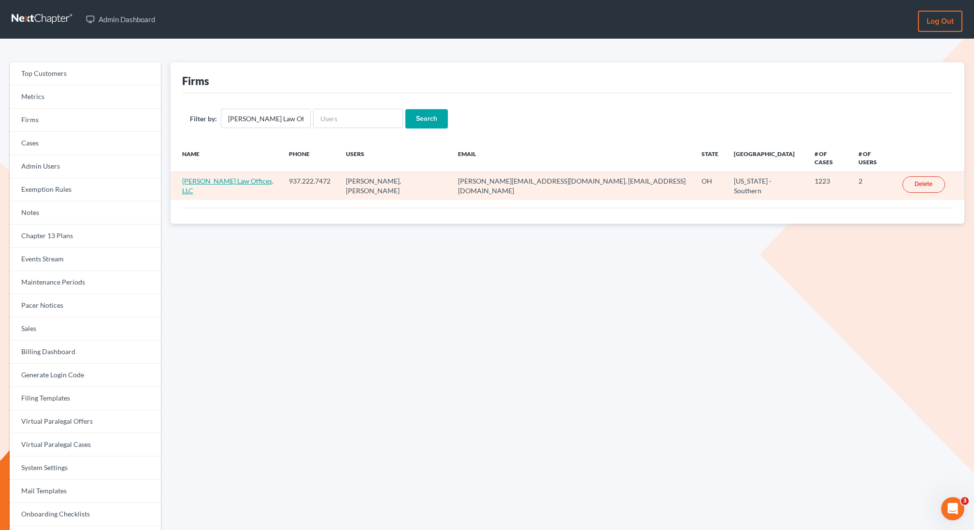
click at [246, 177] on link "[PERSON_NAME] Law Offices, LLC" at bounding box center [227, 186] width 91 height 18
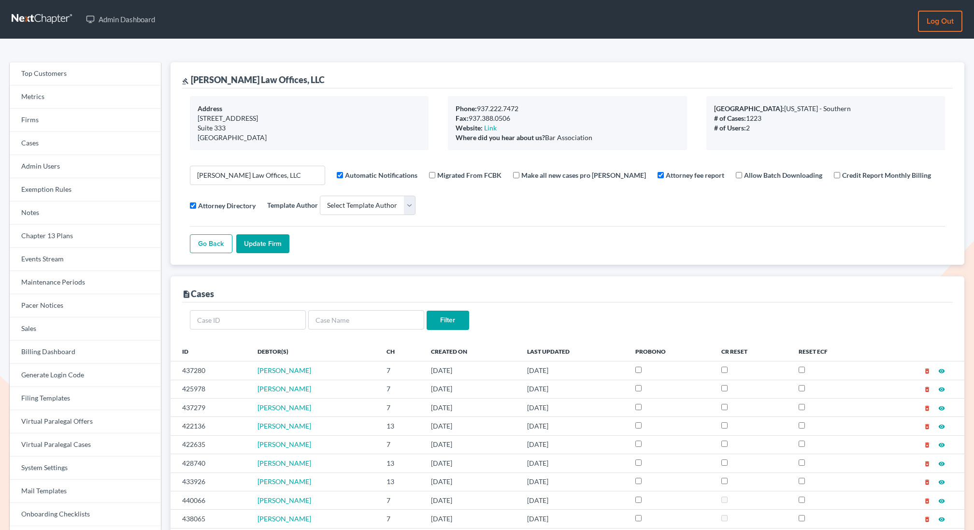
select select
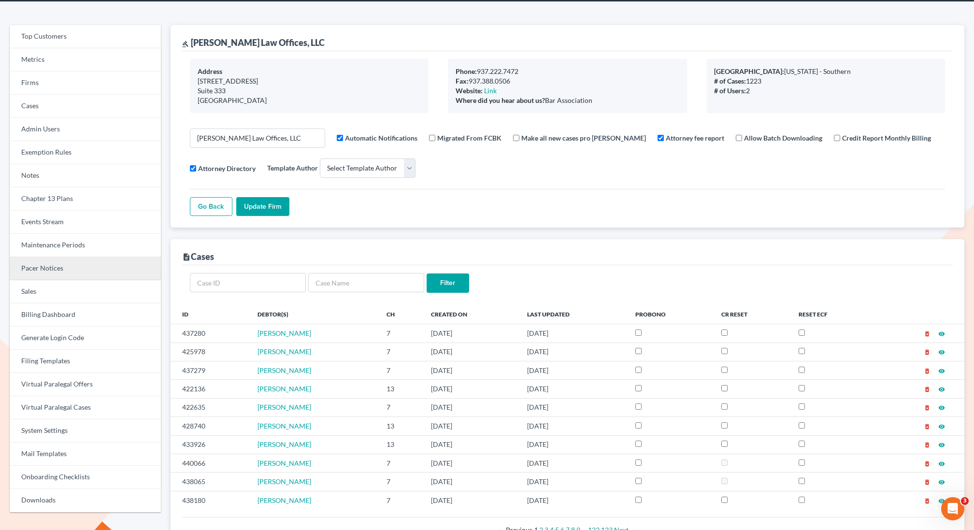
scroll to position [56, 0]
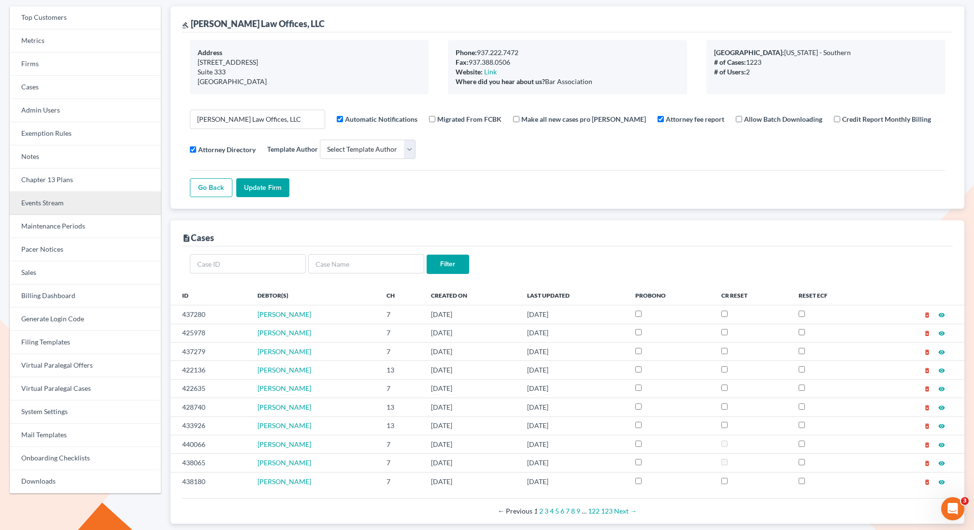
click at [27, 203] on link "Events Stream" at bounding box center [85, 203] width 151 height 23
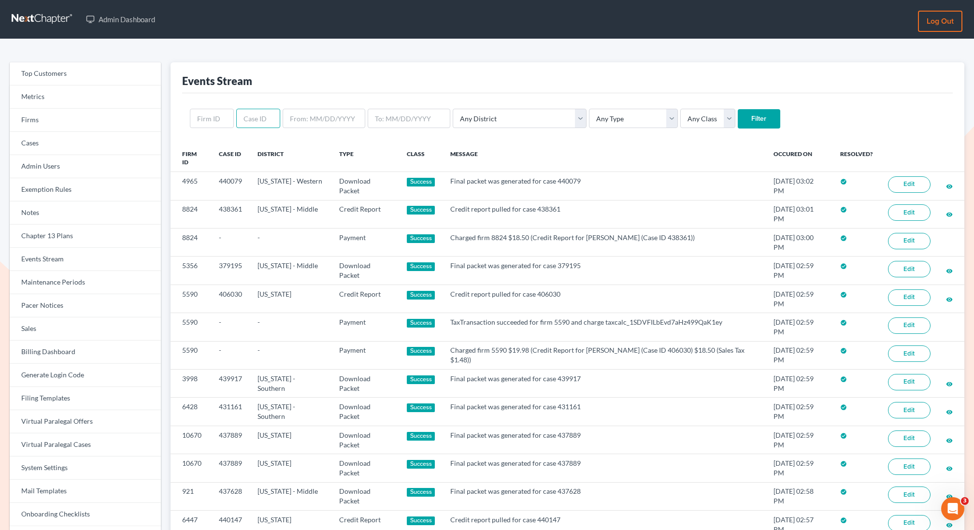
click at [254, 116] on input "text" at bounding box center [258, 118] width 44 height 19
paste input "3770"
type input "3770"
click at [257, 118] on input "3770" at bounding box center [258, 118] width 44 height 19
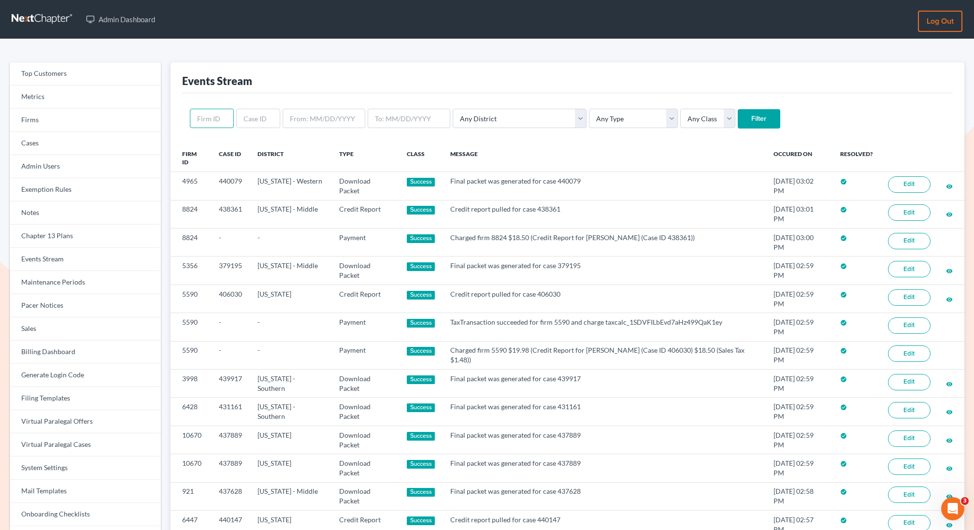
click at [201, 117] on input "text" at bounding box center [212, 118] width 44 height 19
paste input "3770"
type input "3770"
click at [738, 109] on input "Filter" at bounding box center [759, 118] width 43 height 19
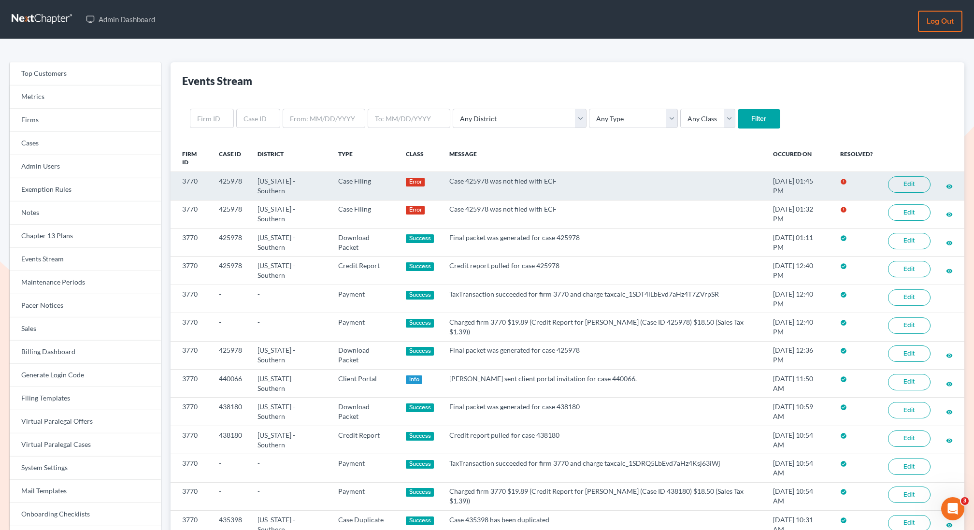
click at [908, 176] on link "Edit" at bounding box center [909, 184] width 43 height 16
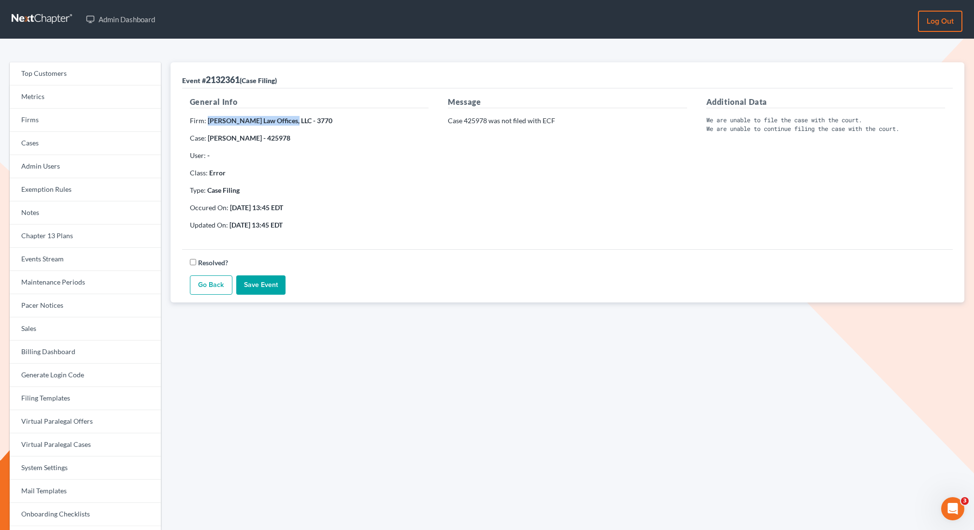
drag, startPoint x: 280, startPoint y: 123, endPoint x: 207, endPoint y: 122, distance: 73.0
click at [208, 122] on strong "[PERSON_NAME] Law Offices, LLC - 3770" at bounding box center [270, 120] width 125 height 8
copy strong "[PERSON_NAME] Law Offices, LLC"
click at [43, 124] on link "Firms" at bounding box center [85, 120] width 151 height 23
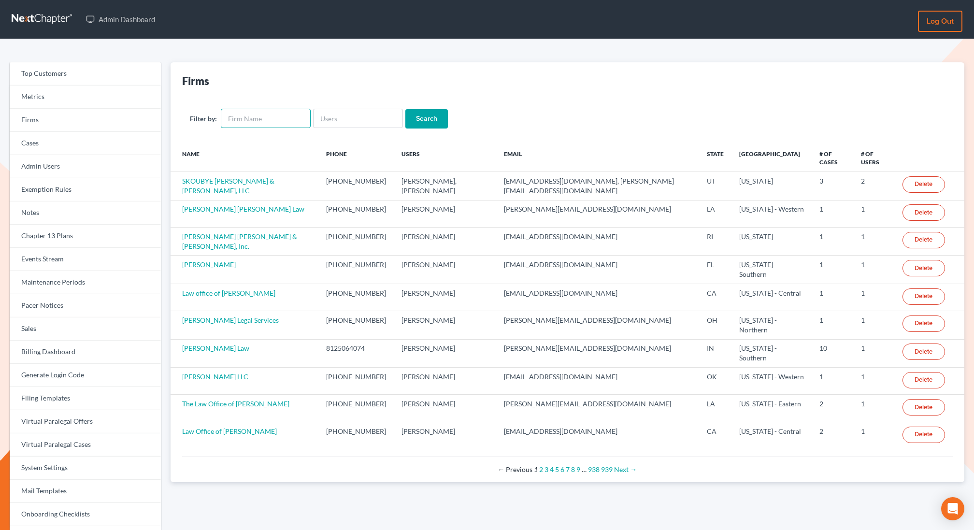
click at [249, 127] on input "text" at bounding box center [266, 118] width 90 height 19
paste input "[PERSON_NAME] Law Offices, LLC"
type input "[PERSON_NAME] Law Offices, LLC"
click at [405, 109] on input "Search" at bounding box center [426, 118] width 43 height 19
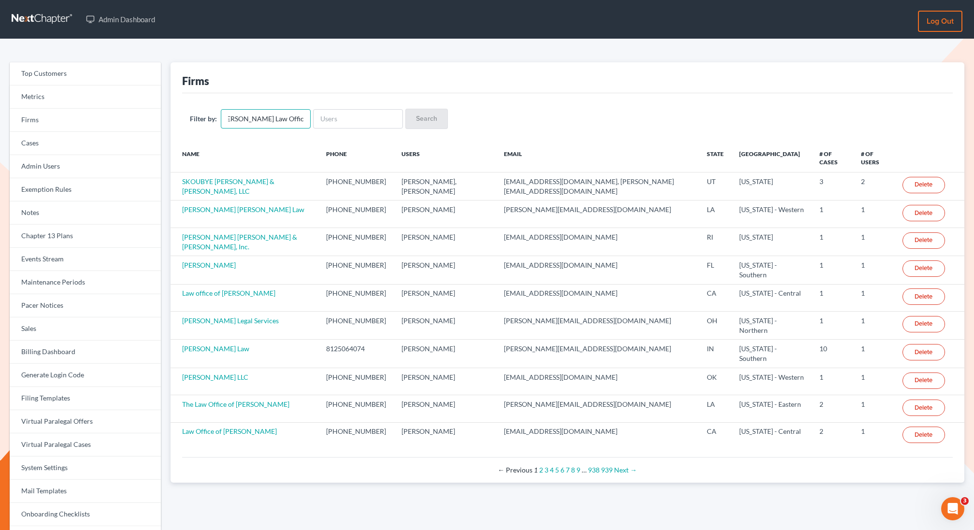
scroll to position [0, 0]
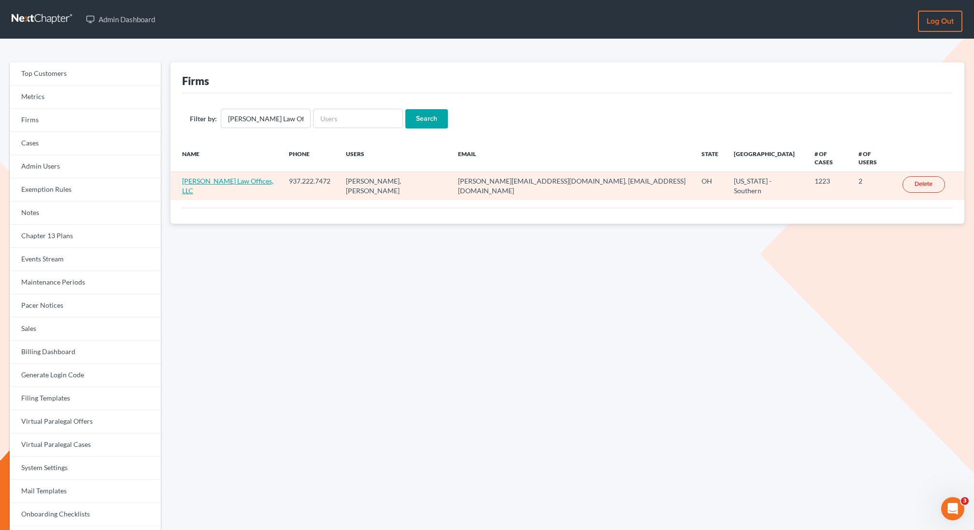
click at [224, 177] on link "Fesenmyer Law Offices, LLC" at bounding box center [227, 186] width 91 height 18
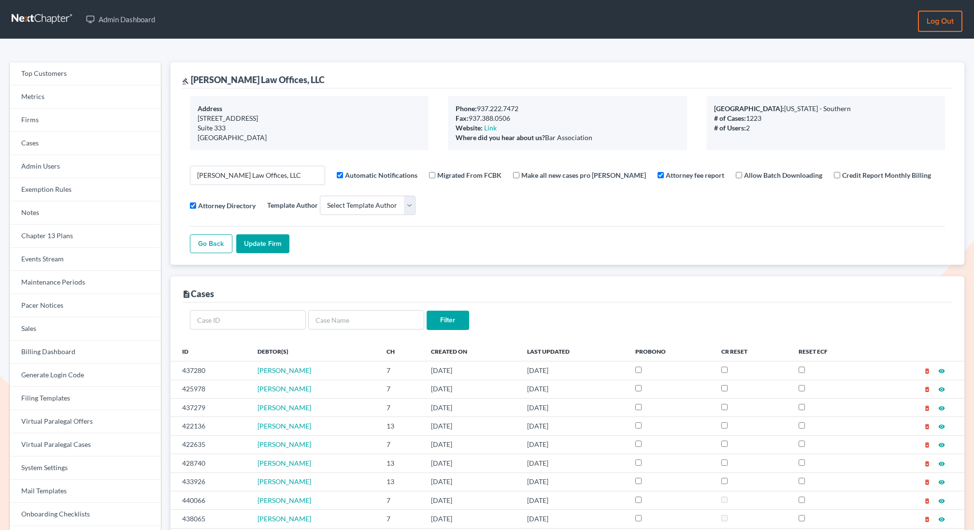
select select
click at [59, 123] on link "Firms" at bounding box center [85, 120] width 151 height 23
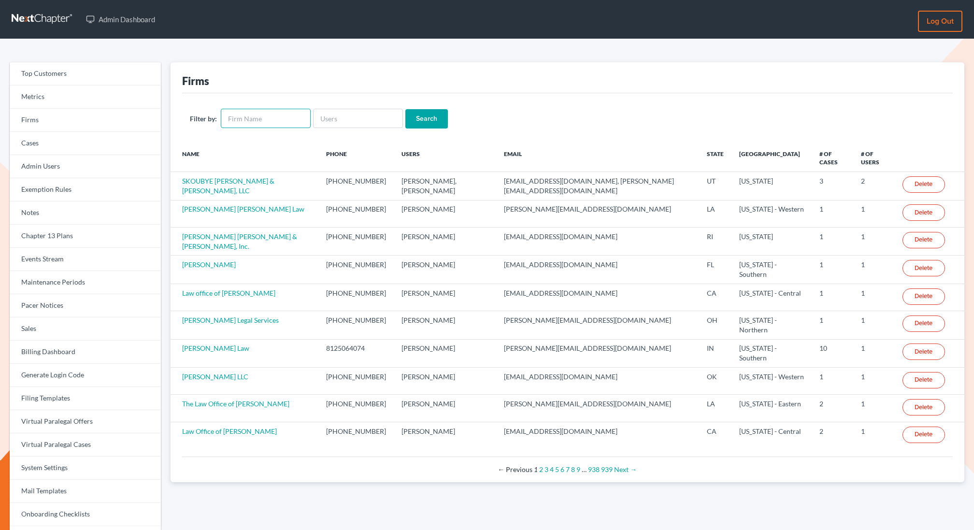
click at [251, 119] on input "text" at bounding box center [266, 118] width 90 height 19
type input "p"
type input "debt law"
click at [421, 115] on input "Search" at bounding box center [426, 118] width 43 height 19
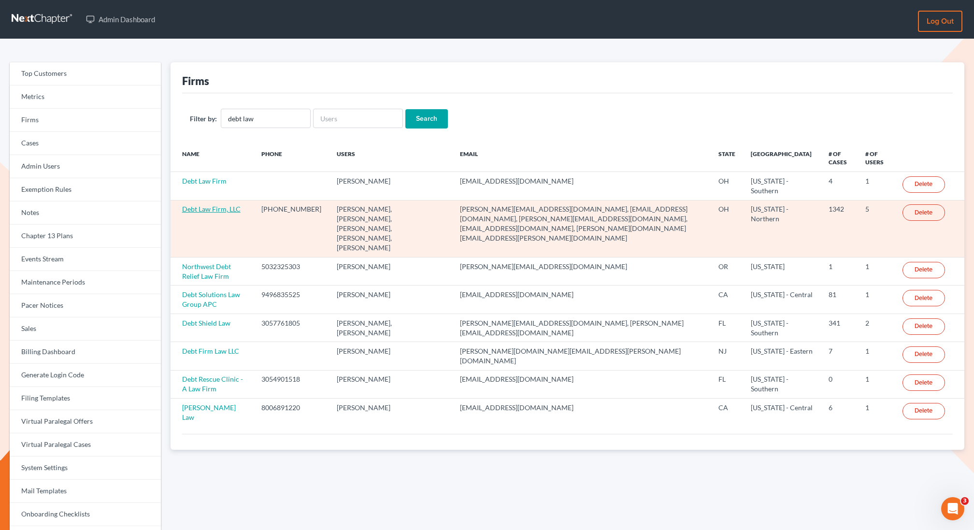
click at [207, 208] on link "Debt Law Firm, LLC" at bounding box center [211, 209] width 58 height 8
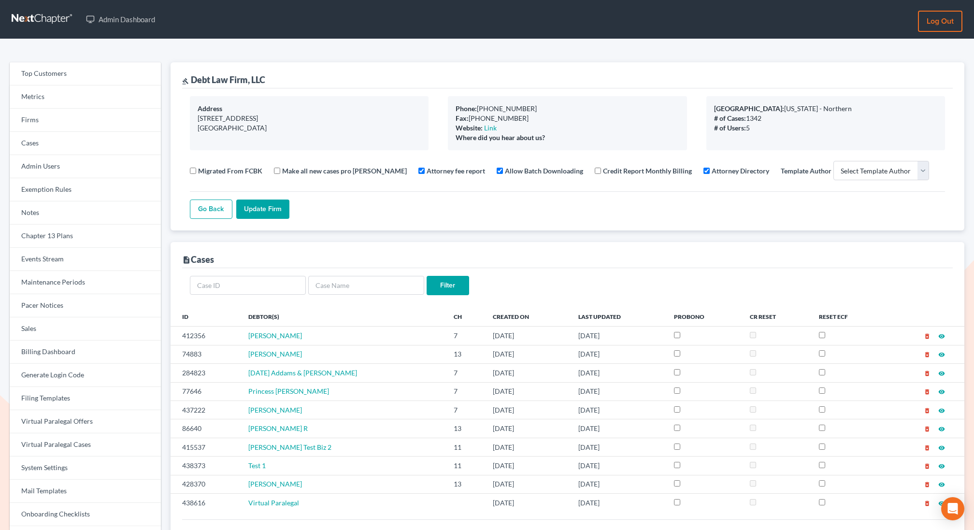
select select
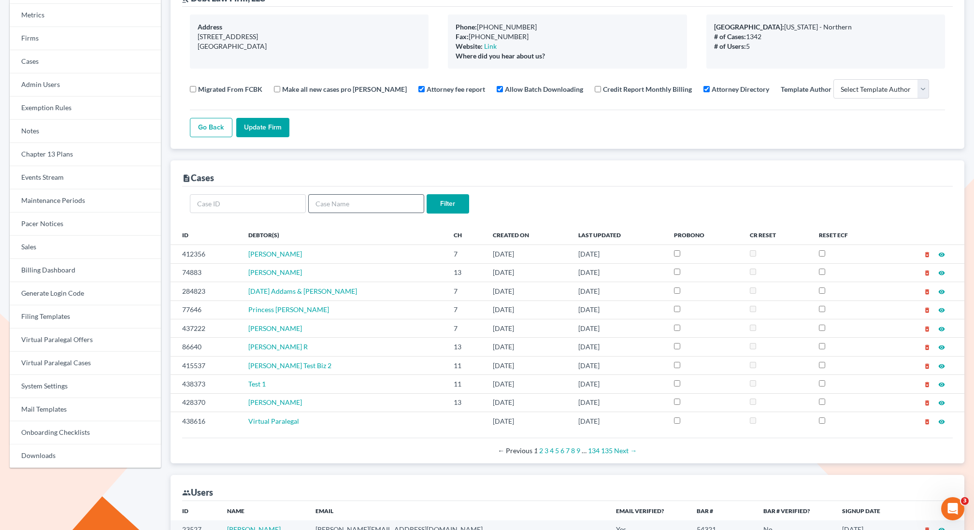
scroll to position [99, 0]
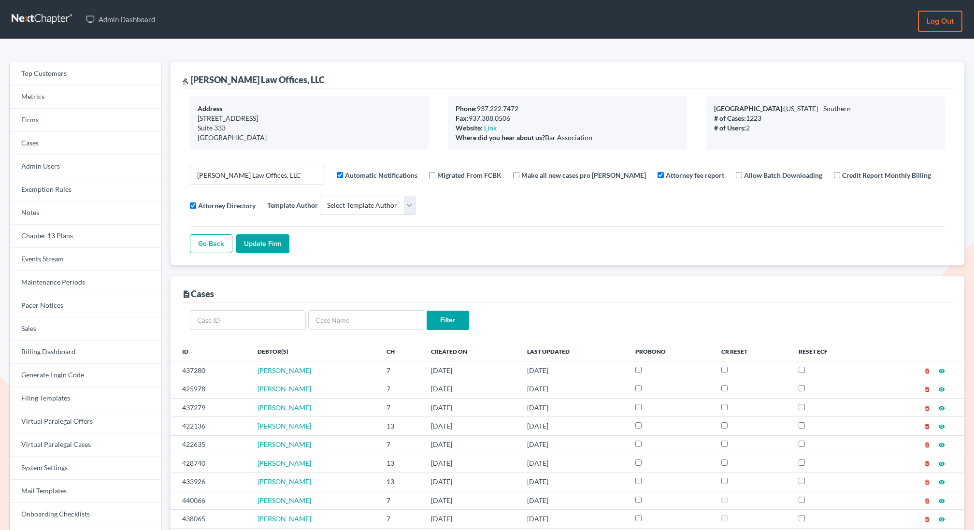
select select
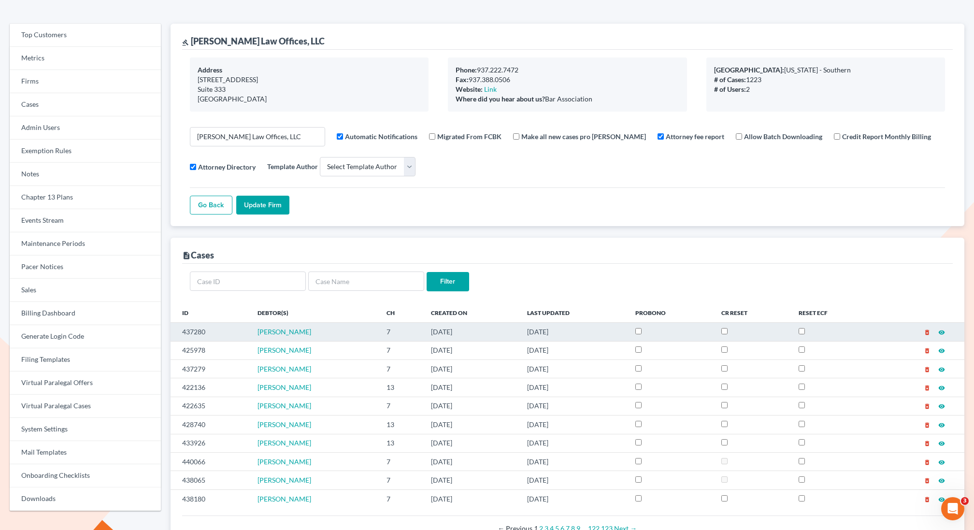
scroll to position [39, 0]
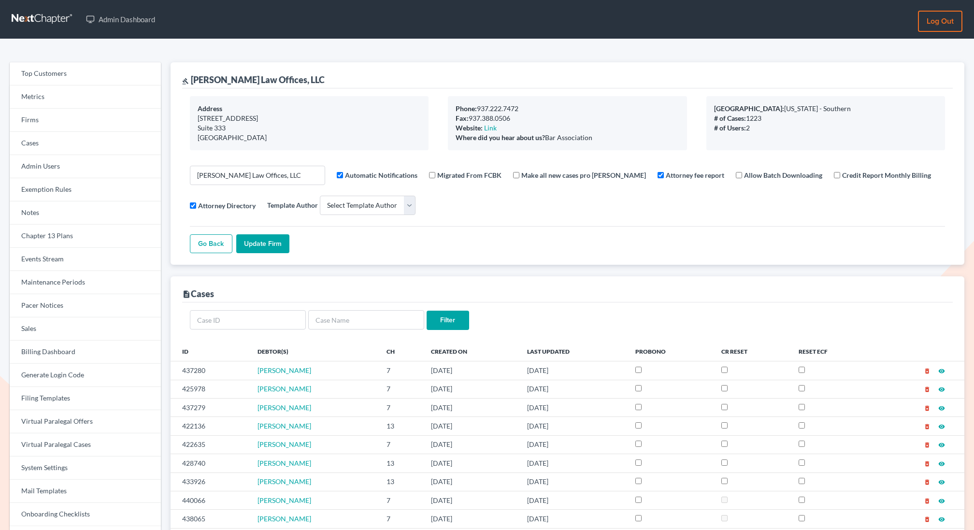
select select
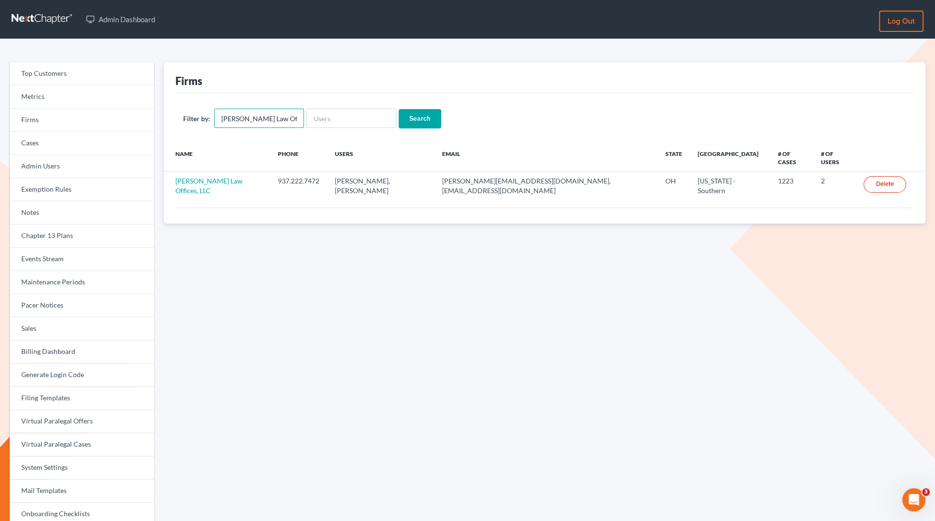
click at [255, 119] on input "Fesenmyer Law Offices, LLC" at bounding box center [259, 118] width 90 height 19
click at [307, 116] on input "text" at bounding box center [351, 118] width 90 height 19
paste input "Olatunji"
type input "Olatunji"
click at [272, 116] on input "Fesenmyer Law Offices, LLC" at bounding box center [259, 118] width 90 height 19
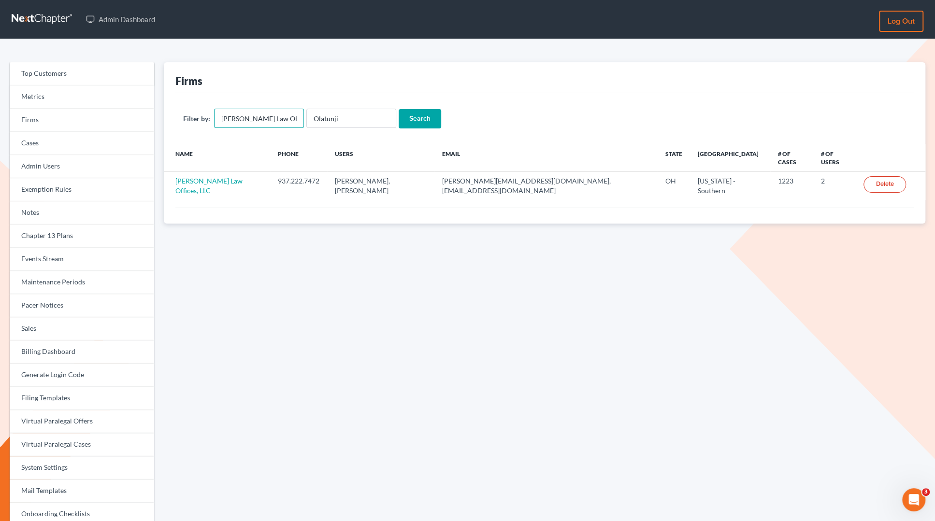
click at [272, 116] on input "Fesenmyer Law Offices, LLC" at bounding box center [259, 118] width 90 height 19
click at [420, 122] on input "Search" at bounding box center [420, 118] width 43 height 19
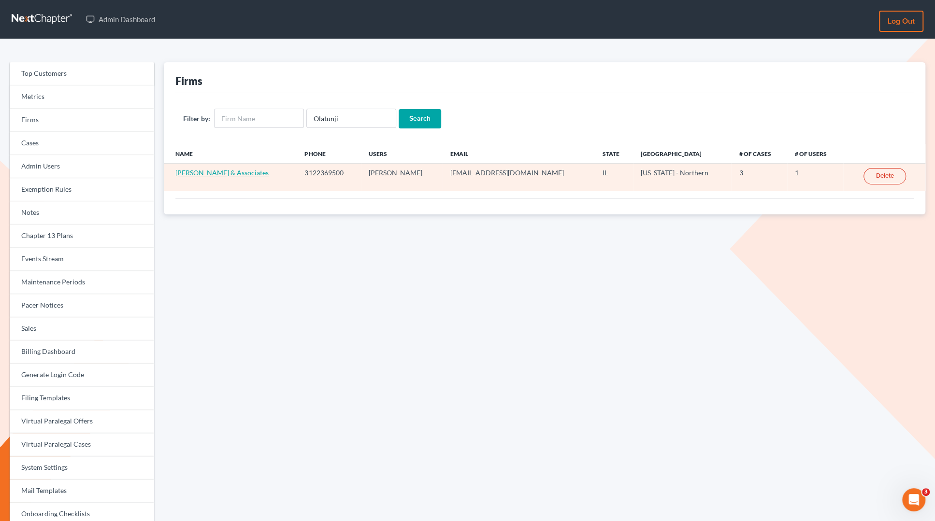
click at [243, 170] on link "[PERSON_NAME] & Associates" at bounding box center [221, 173] width 93 height 8
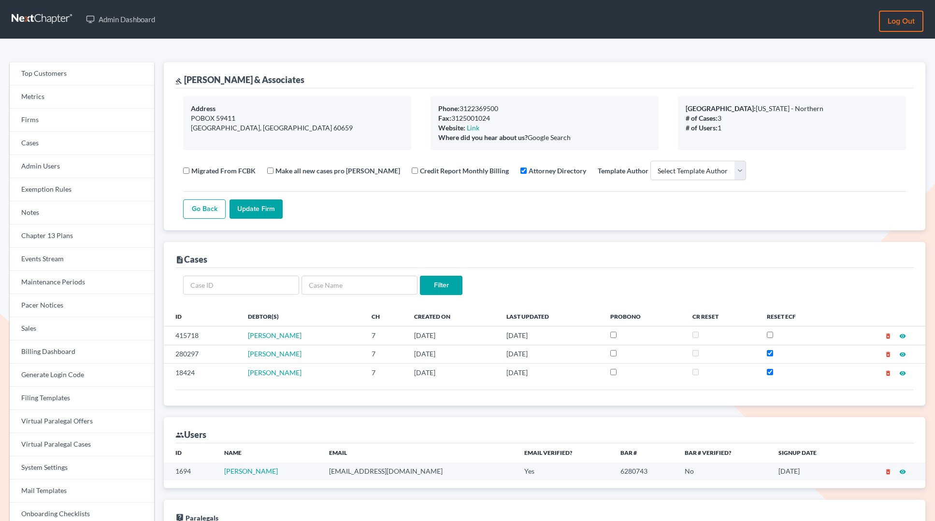
select select
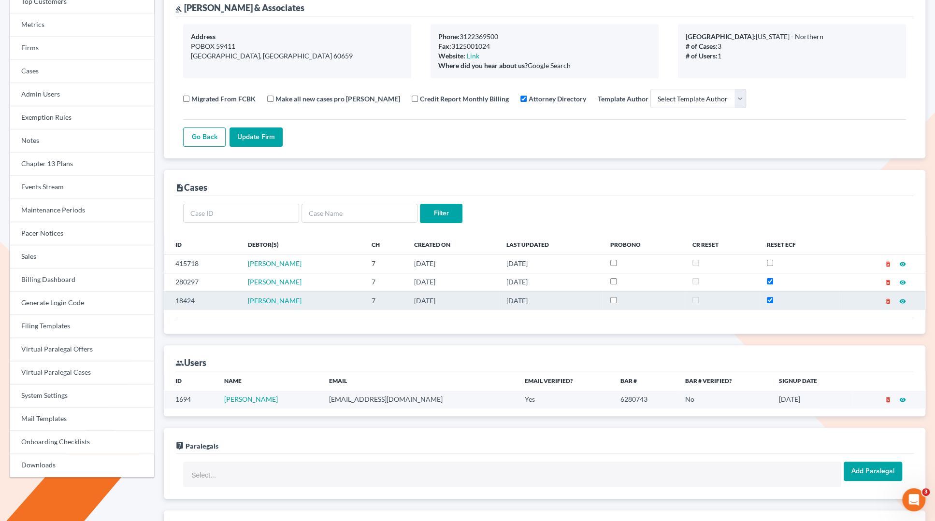
scroll to position [73, 0]
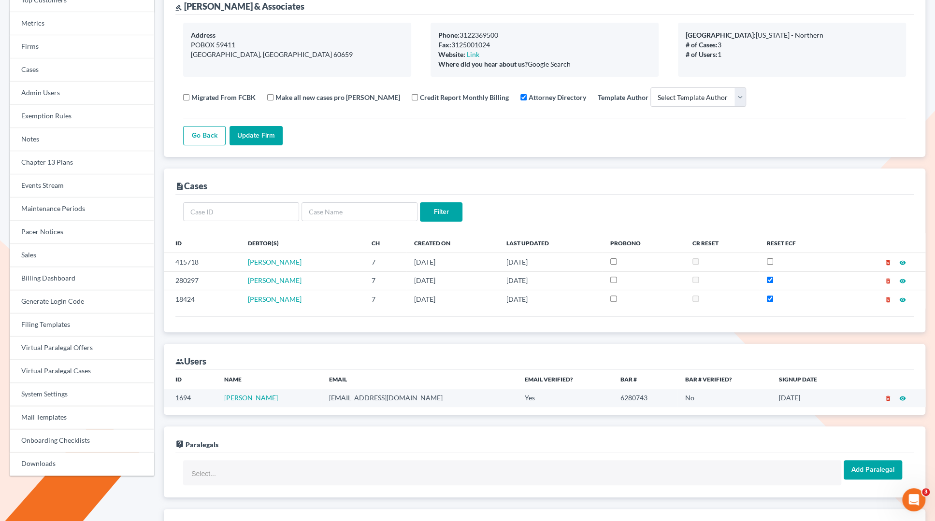
drag, startPoint x: 283, startPoint y: 397, endPoint x: 209, endPoint y: 397, distance: 73.9
click at [209, 398] on tr "1694 [PERSON_NAME] [EMAIL_ADDRESS][DOMAIN_NAME] Yes 6280743 No [DATE] delete_fo…" at bounding box center [545, 399] width 762 height 18
copy tr "[PERSON_NAME]"
drag, startPoint x: 902, startPoint y: 397, endPoint x: 104, endPoint y: 19, distance: 882.9
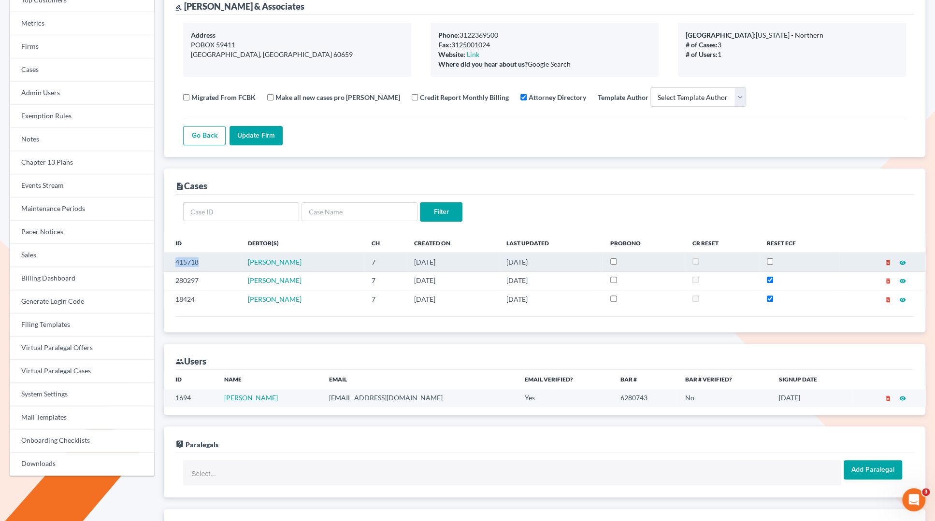
copy td "415718"
drag, startPoint x: 200, startPoint y: 262, endPoint x: 172, endPoint y: 262, distance: 28.0
click at [172, 262] on td "415718" at bounding box center [202, 262] width 76 height 18
